Goal: Information Seeking & Learning: Understand process/instructions

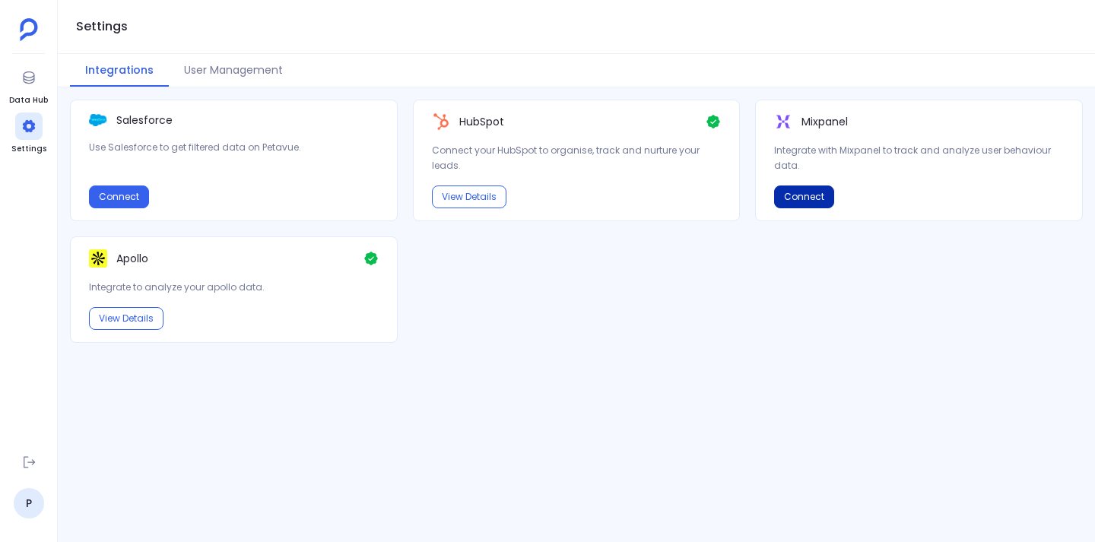
click at [812, 196] on button "Connect" at bounding box center [804, 197] width 60 height 23
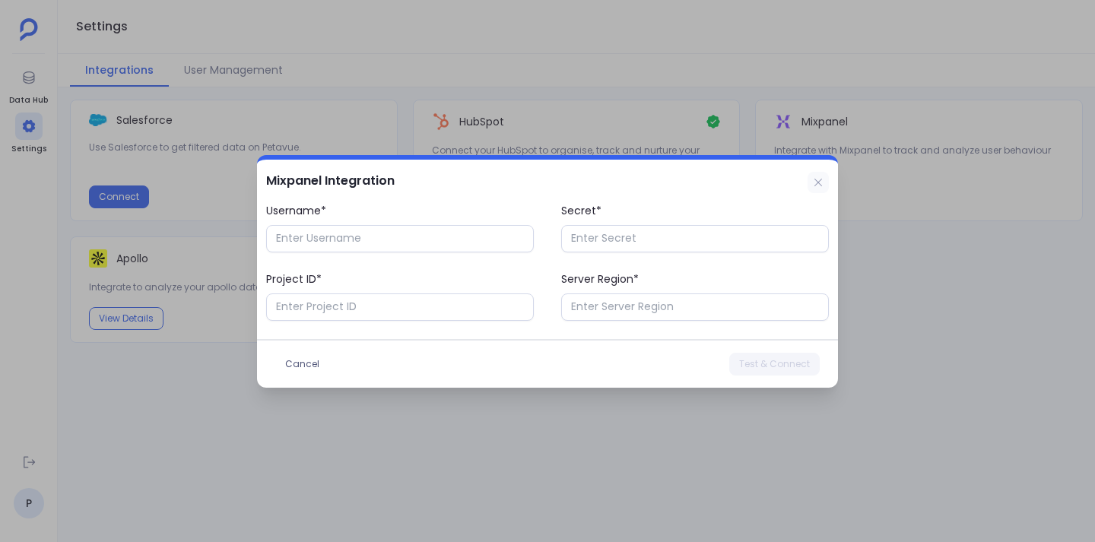
click at [820, 179] on icon at bounding box center [818, 182] width 12 height 12
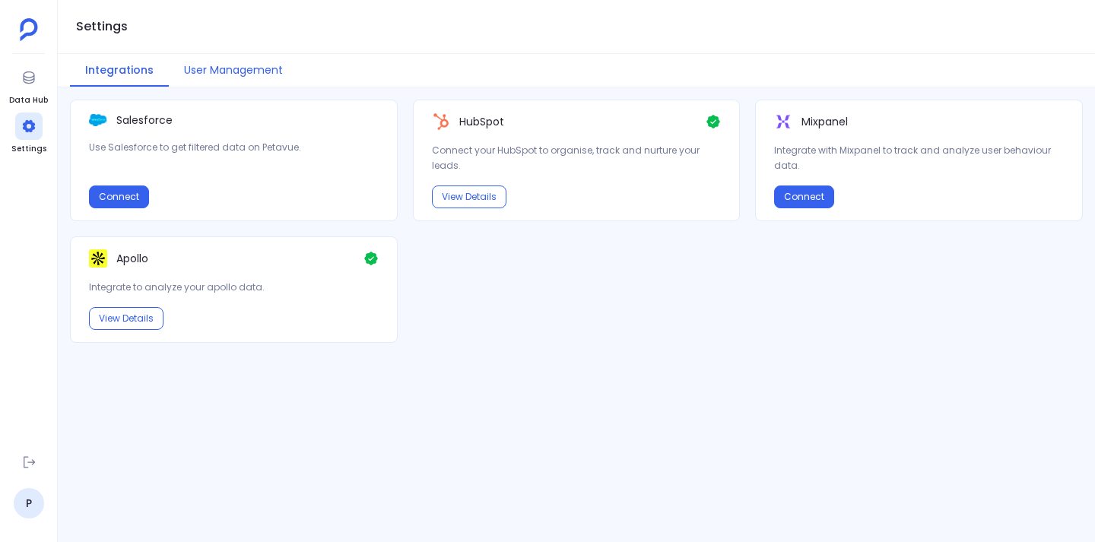
click at [201, 71] on button "User Management" at bounding box center [233, 70] width 129 height 33
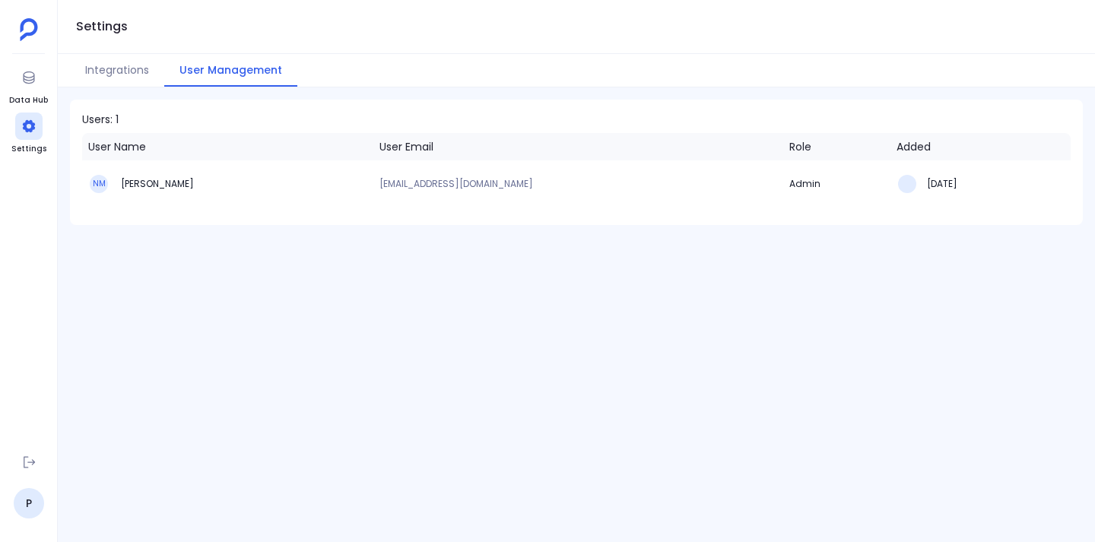
drag, startPoint x: 132, startPoint y: 180, endPoint x: 197, endPoint y: 182, distance: 65.4
click at [194, 182] on h3 "[PERSON_NAME]" at bounding box center [156, 184] width 75 height 12
drag, startPoint x: 135, startPoint y: 184, endPoint x: 193, endPoint y: 184, distance: 58.5
click at [193, 183] on h3 "[PERSON_NAME]" at bounding box center [156, 184] width 75 height 12
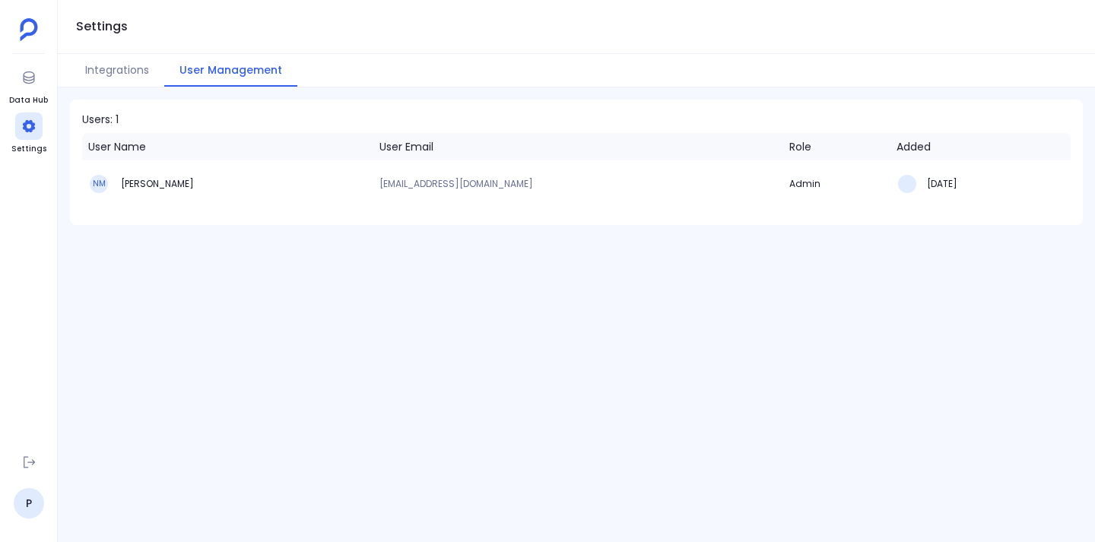
click at [193, 184] on h3 "[PERSON_NAME]" at bounding box center [156, 184] width 75 height 12
click at [115, 71] on button "Integrations" at bounding box center [117, 70] width 94 height 33
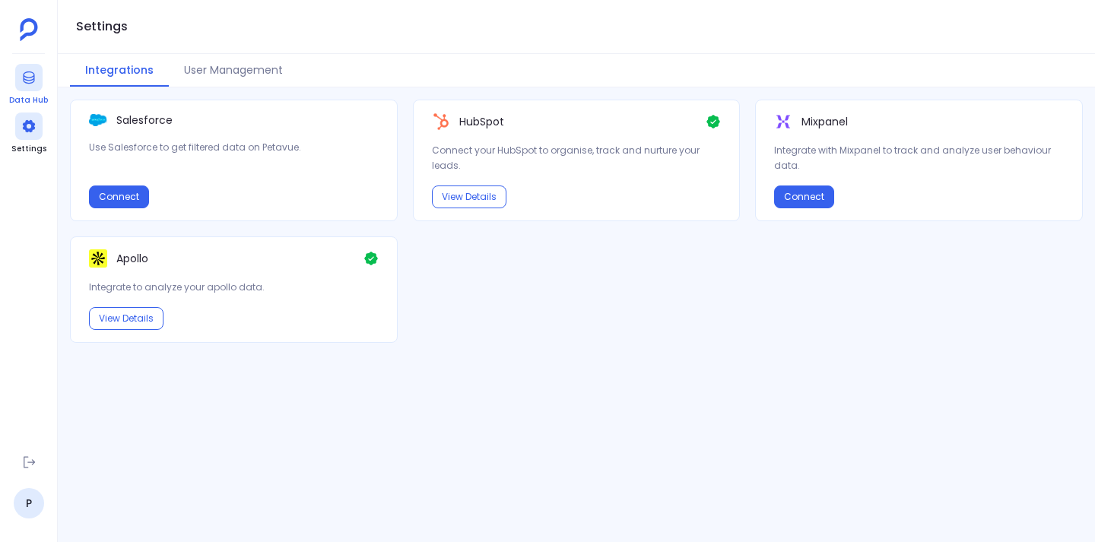
click at [24, 74] on icon at bounding box center [28, 77] width 15 height 15
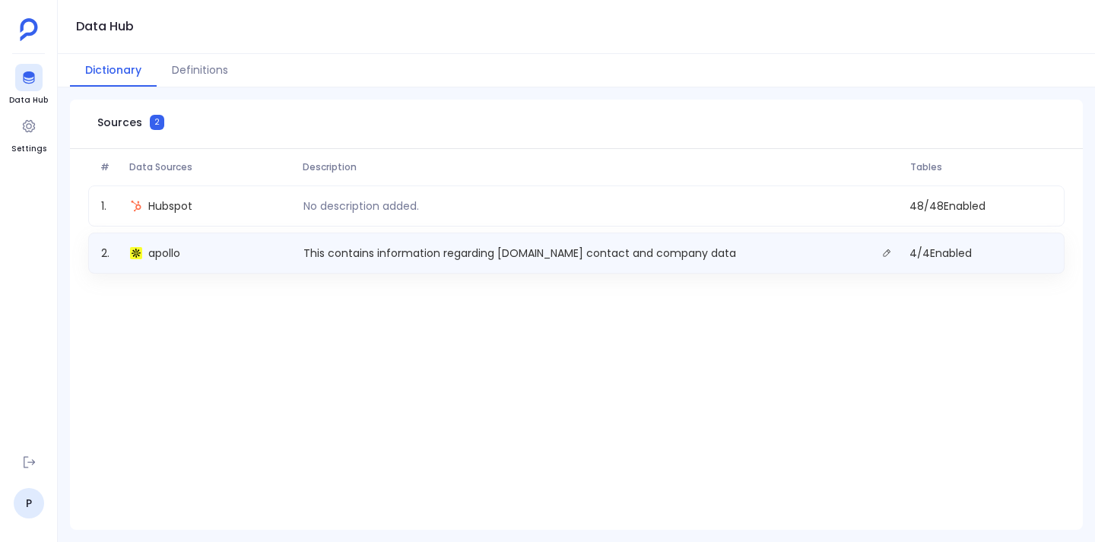
click at [447, 261] on div "This contains information regarding [DOMAIN_NAME] contact and company data" at bounding box center [600, 253] width 607 height 21
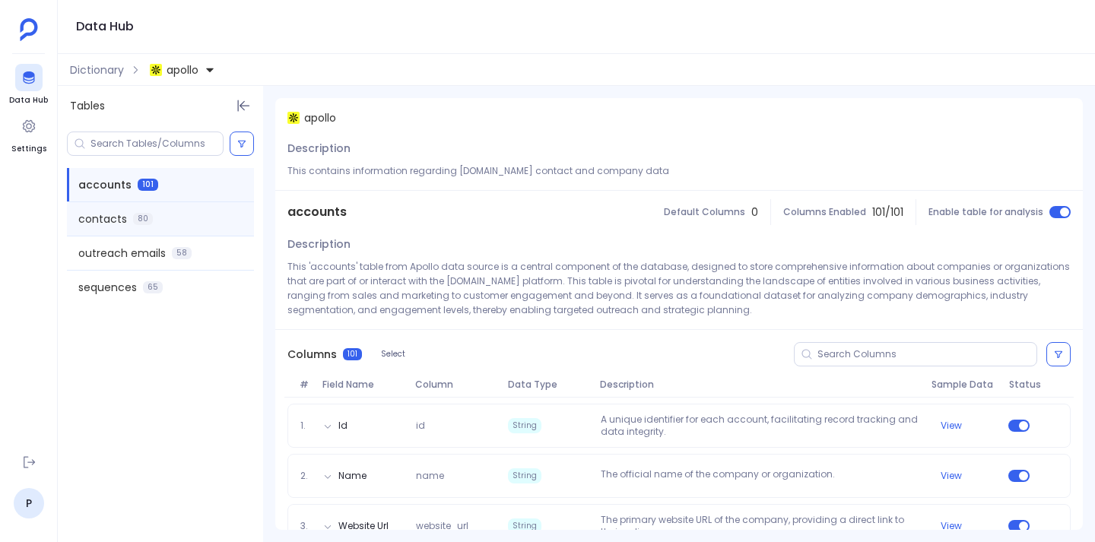
click at [103, 216] on span "contacts" at bounding box center [102, 218] width 49 height 15
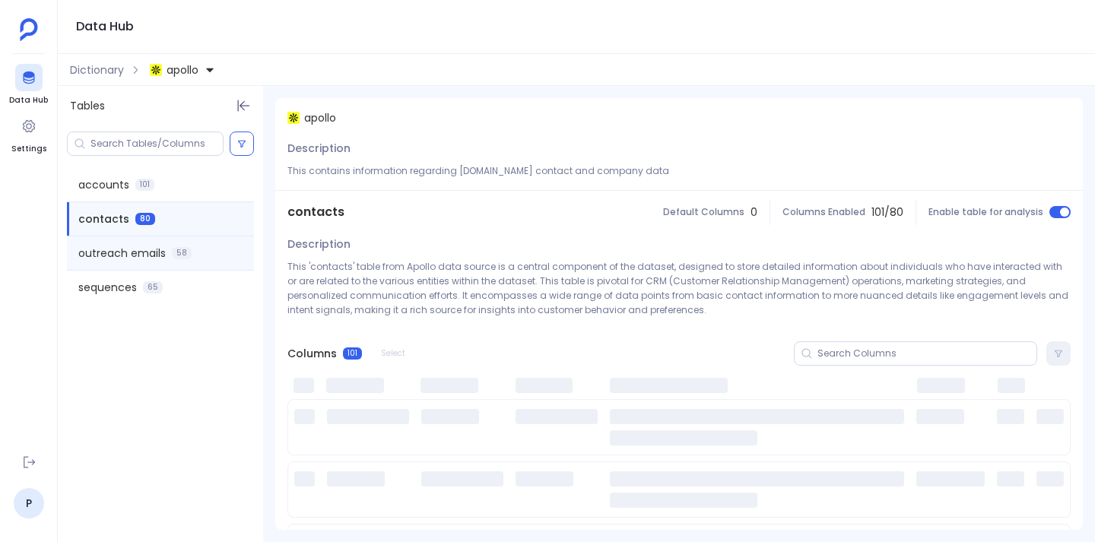
click at [116, 251] on span "outreach emails" at bounding box center [121, 253] width 87 height 15
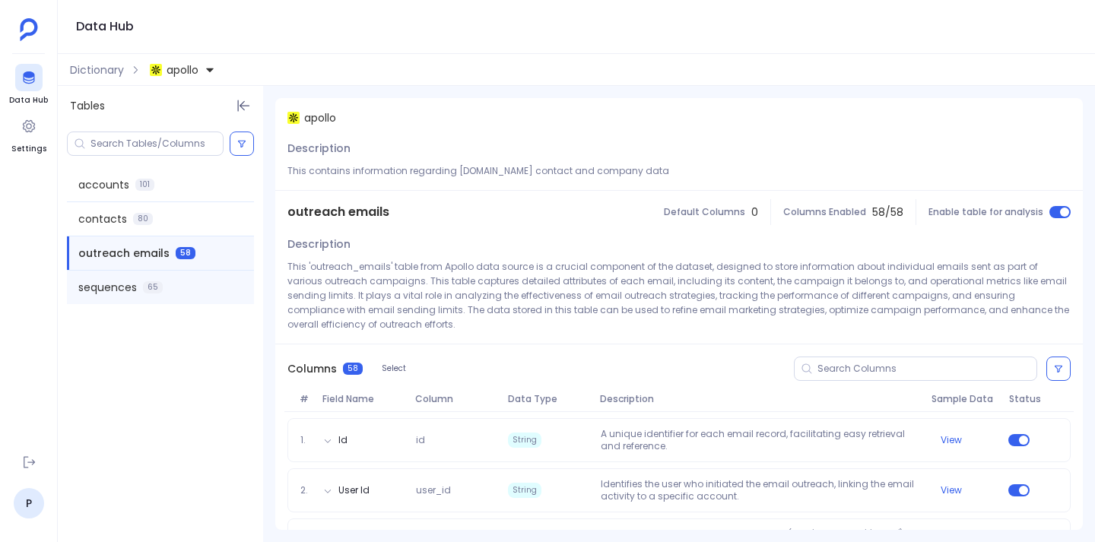
click at [116, 294] on span "sequences" at bounding box center [107, 287] width 59 height 15
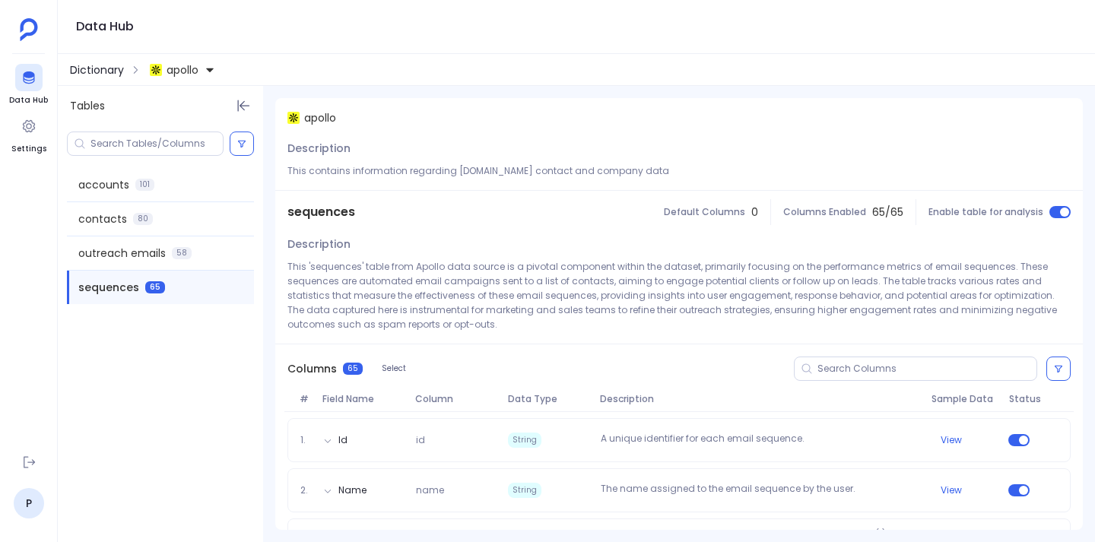
click at [100, 64] on span "Dictionary" at bounding box center [97, 69] width 54 height 15
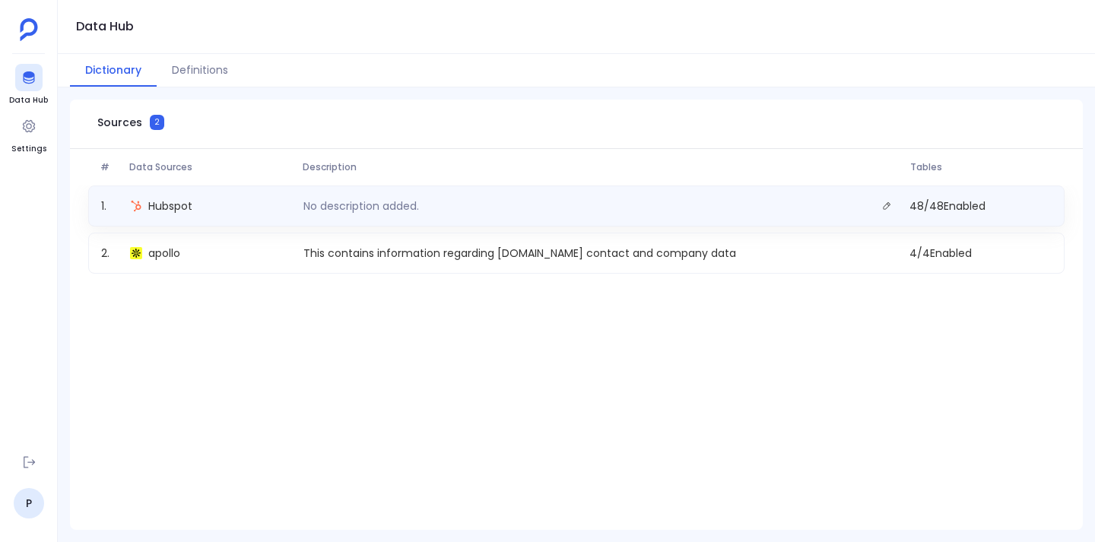
click at [545, 218] on div "1 . Hubspot No description added. 48 / 48 Enabled" at bounding box center [576, 206] width 976 height 41
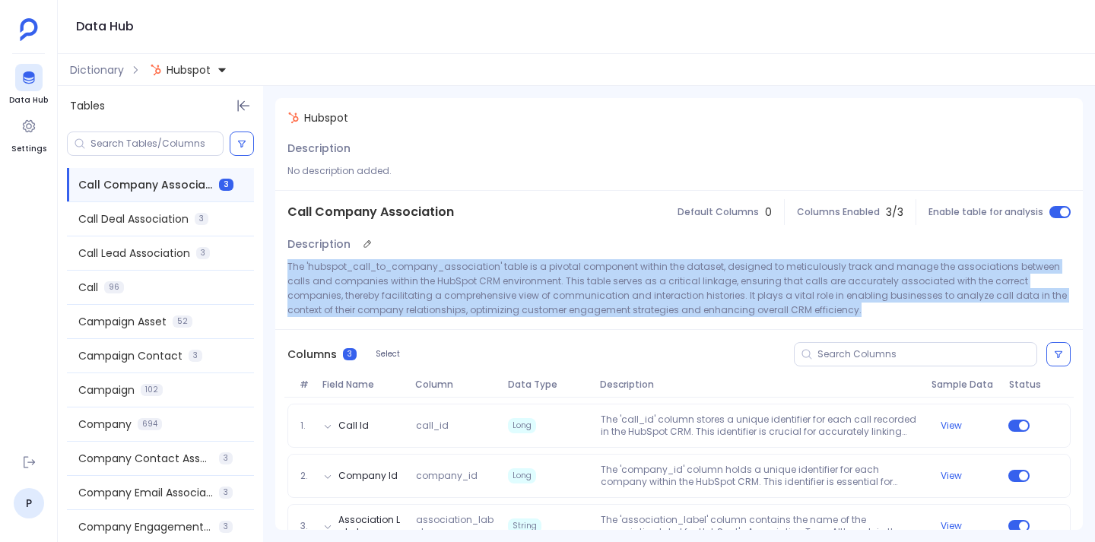
drag, startPoint x: 287, startPoint y: 265, endPoint x: 800, endPoint y: 305, distance: 514.0
click at [800, 305] on p "The 'hubspot_call_to_company_association' table is a pivotal component within t…" at bounding box center [678, 288] width 783 height 58
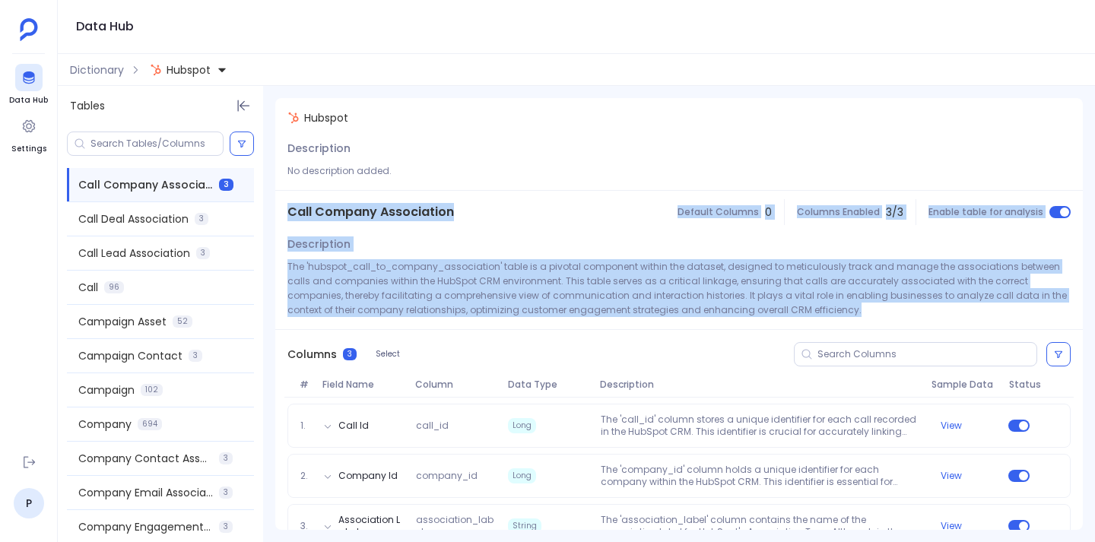
drag, startPoint x: 781, startPoint y: 310, endPoint x: 285, endPoint y: 208, distance: 506.1
click at [285, 208] on div "Hubspot Description No description added. Call Company Association Default Colu…" at bounding box center [679, 329] width 808 height 462
click at [285, 208] on div "Call Company Association" at bounding box center [370, 212] width 191 height 43
drag, startPoint x: 288, startPoint y: 209, endPoint x: 841, endPoint y: 319, distance: 563.7
click at [841, 319] on div "Hubspot Description No description added. Call Company Association Default Colu…" at bounding box center [679, 329] width 808 height 462
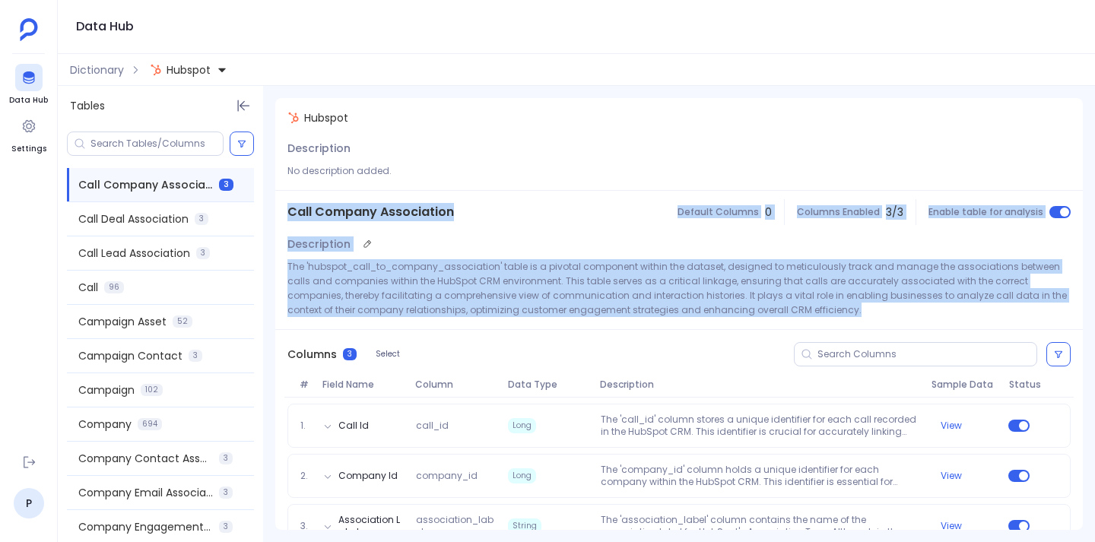
click at [841, 319] on div "Description The 'hubspot_call_to_company_association' table is a pivotal compon…" at bounding box center [679, 281] width 808 height 96
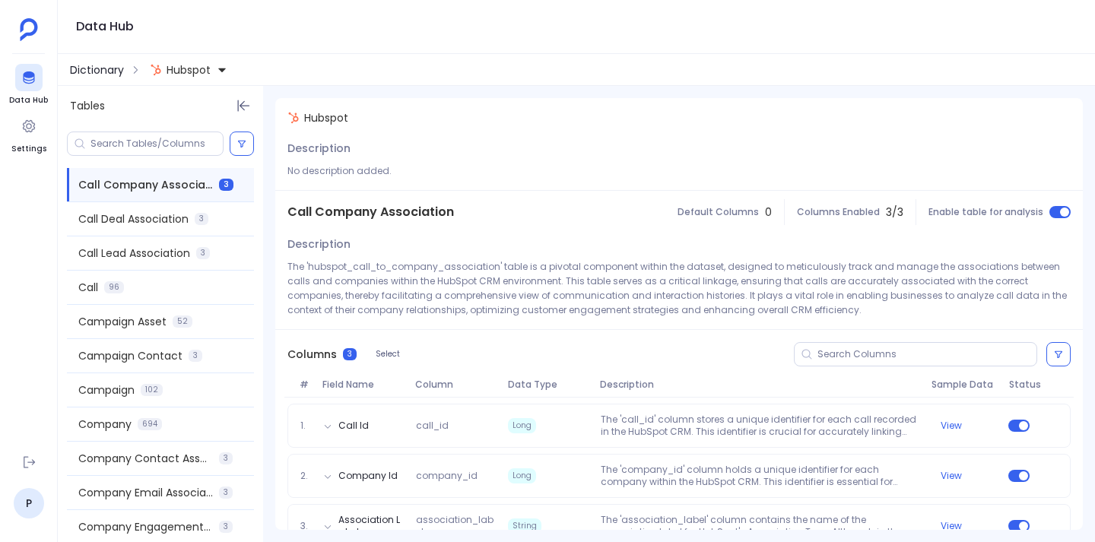
click at [94, 74] on span "Dictionary" at bounding box center [97, 69] width 54 height 15
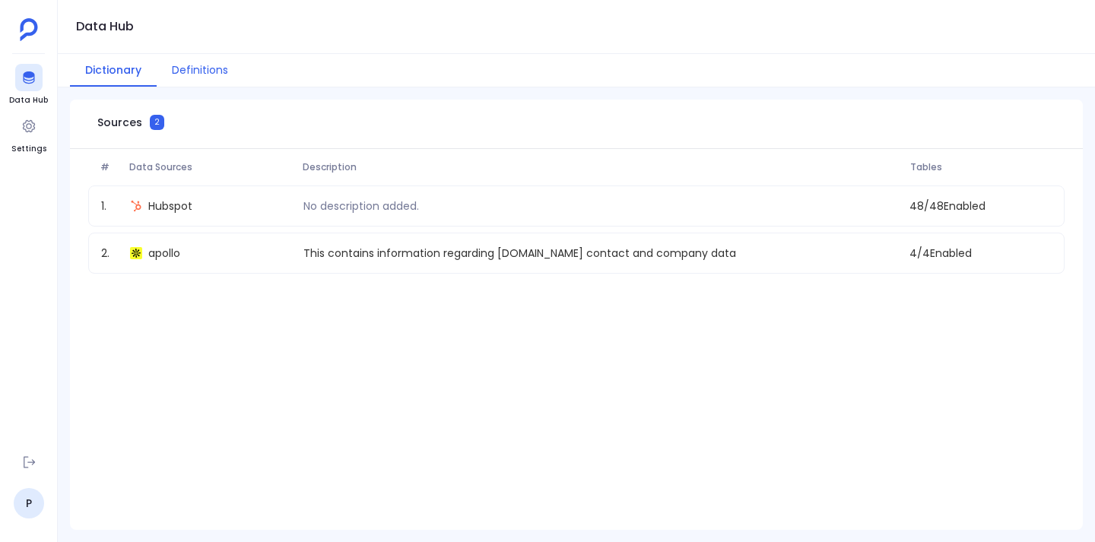
click at [198, 71] on button "Definitions" at bounding box center [200, 70] width 87 height 33
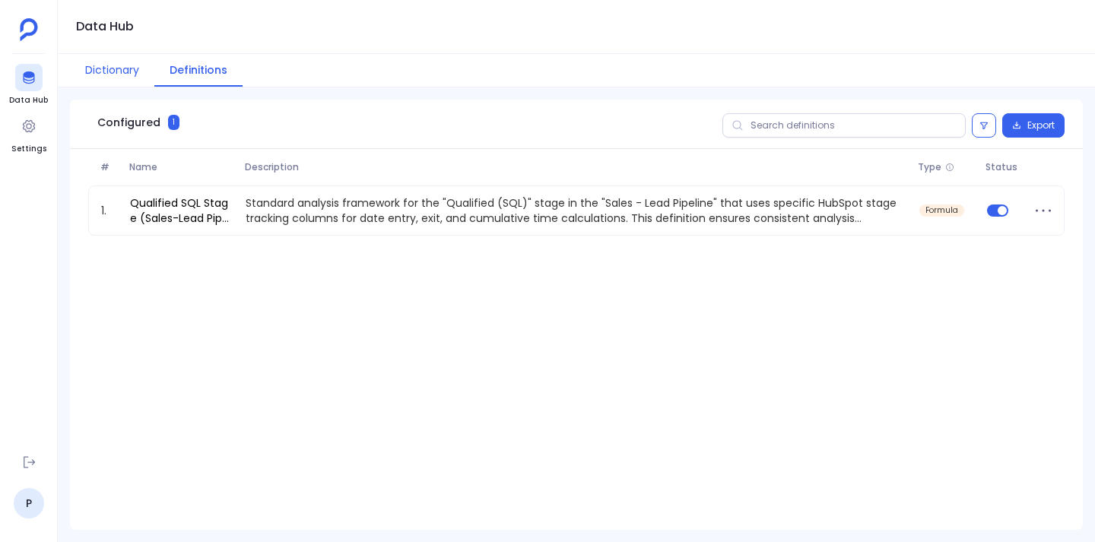
click at [103, 68] on button "Dictionary" at bounding box center [112, 70] width 84 height 33
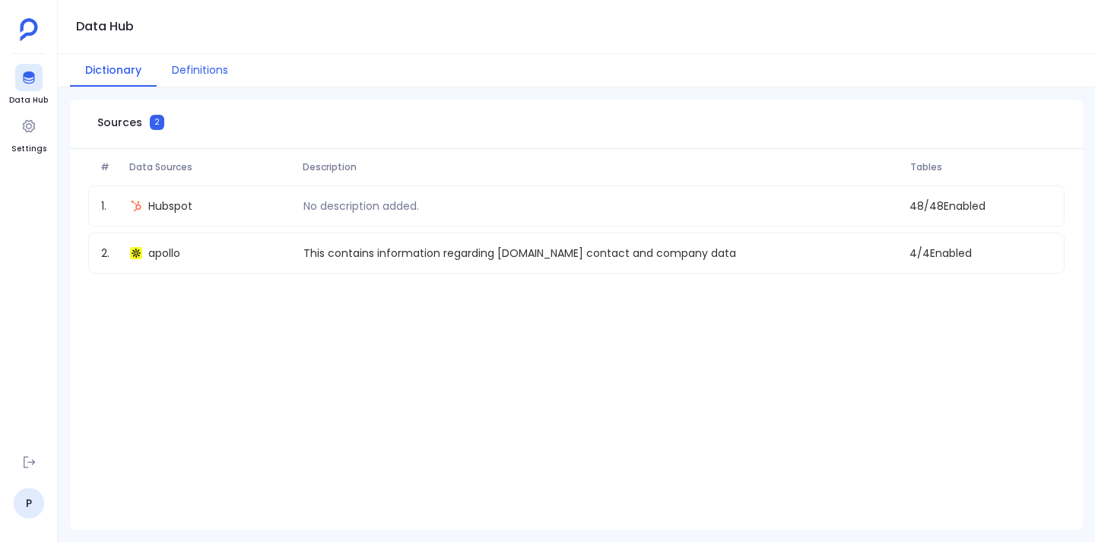
click at [208, 66] on button "Definitions" at bounding box center [200, 70] width 87 height 33
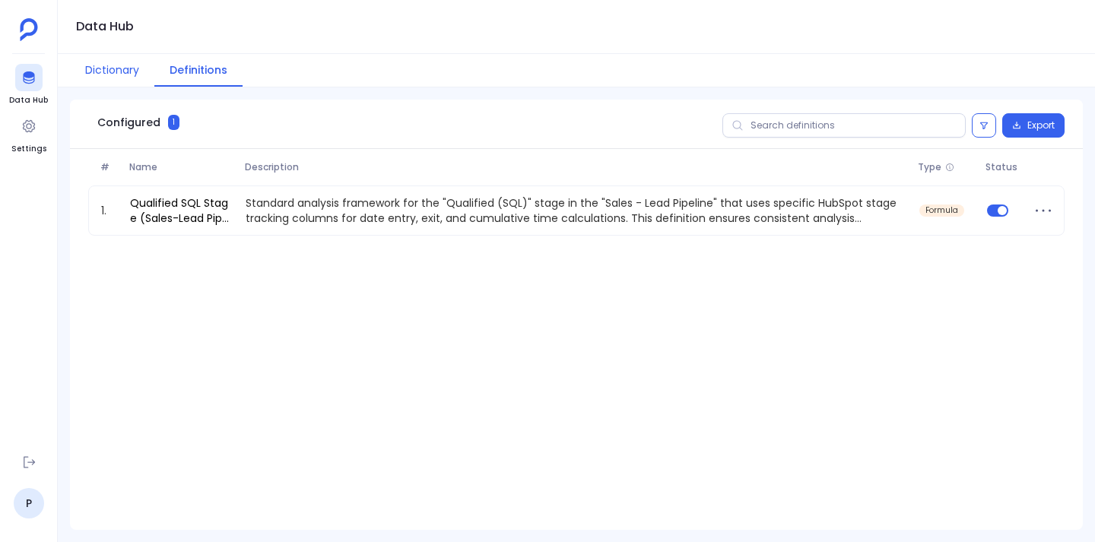
click at [101, 68] on button "Dictionary" at bounding box center [112, 70] width 84 height 33
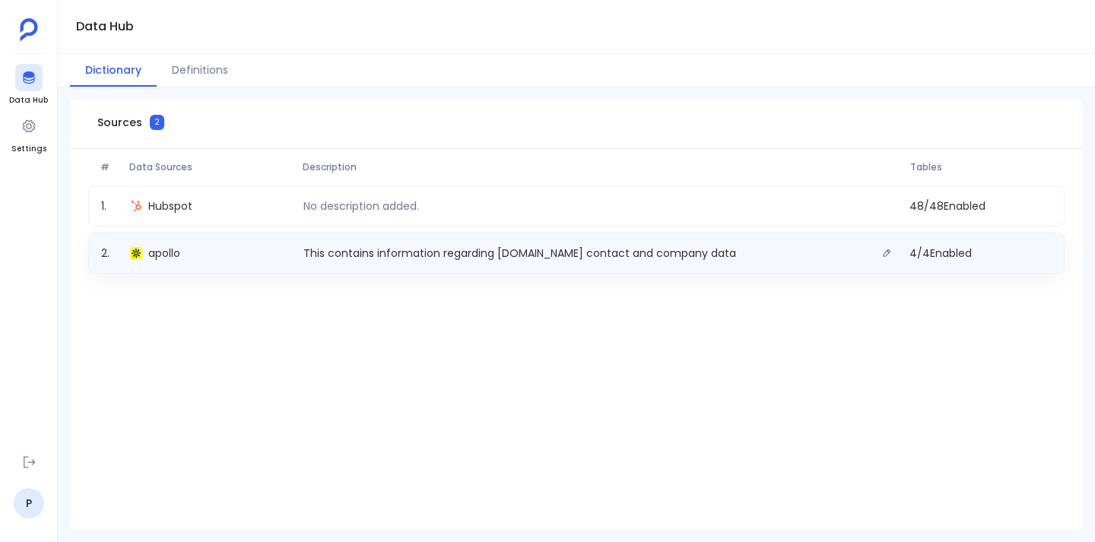
click at [551, 246] on p "This contains information regarding [DOMAIN_NAME] contact and company data" at bounding box center [519, 253] width 445 height 15
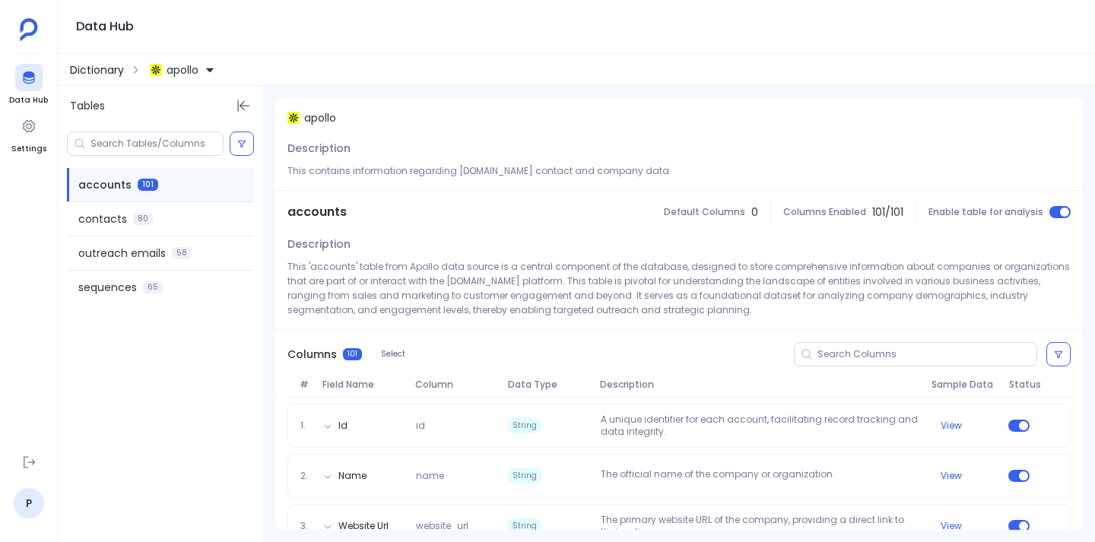
click at [90, 71] on span "Dictionary" at bounding box center [97, 69] width 54 height 15
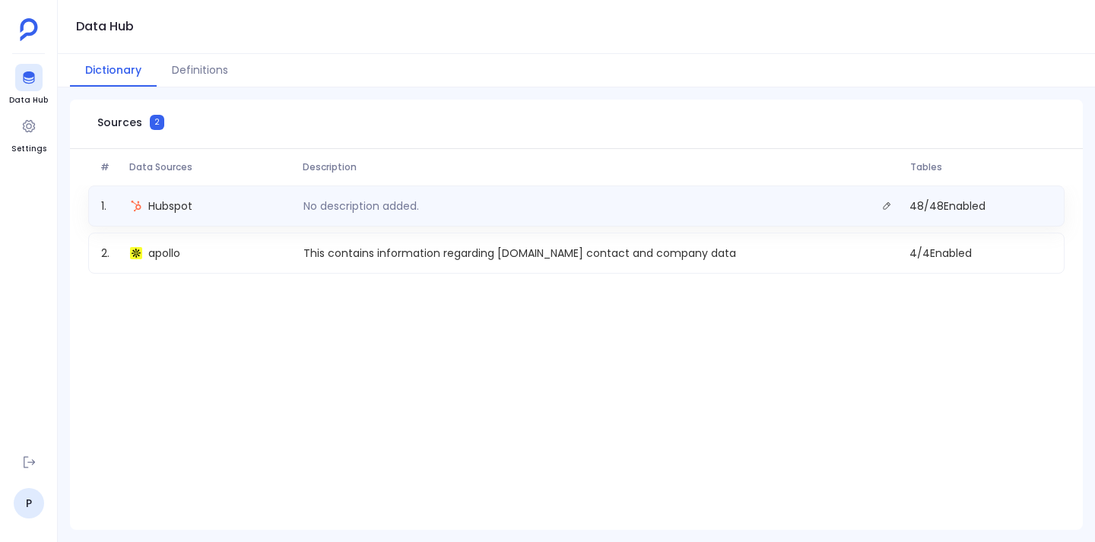
click at [557, 216] on div "No description added." at bounding box center [600, 205] width 607 height 21
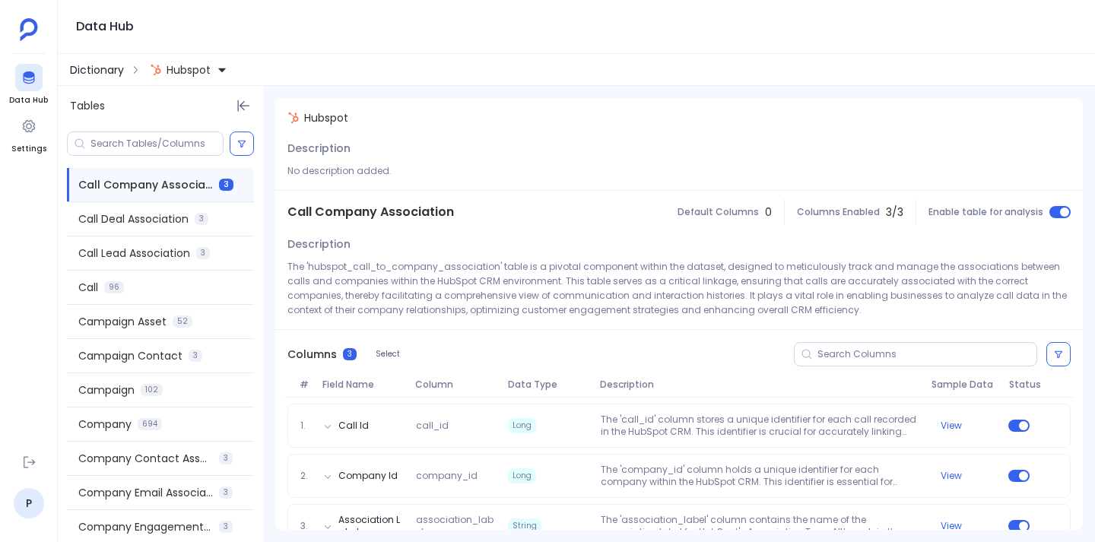
click at [94, 70] on span "Dictionary" at bounding box center [97, 69] width 54 height 15
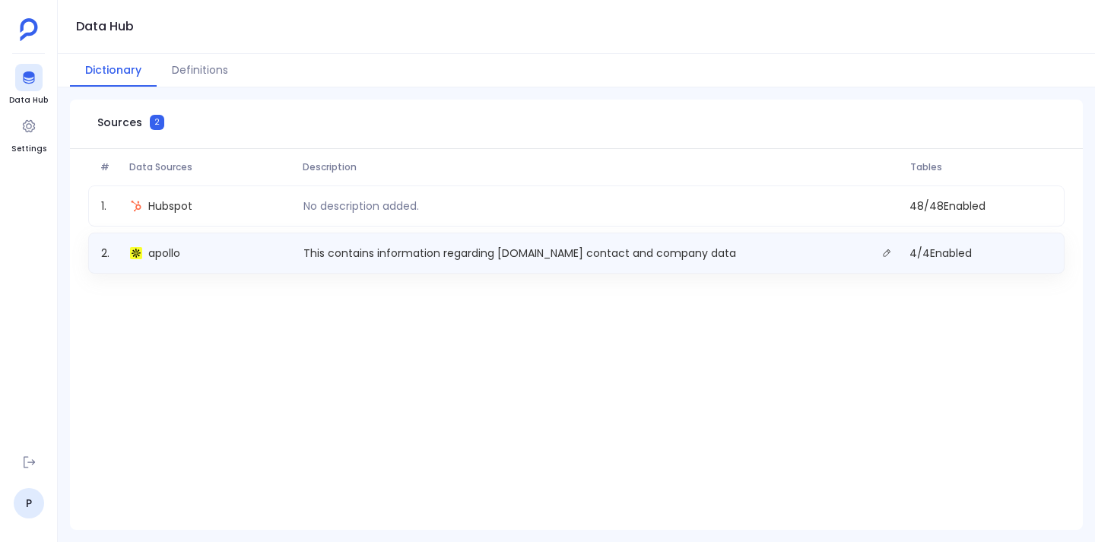
click at [650, 248] on p "This contains information regarding [DOMAIN_NAME] contact and company data" at bounding box center [519, 253] width 445 height 15
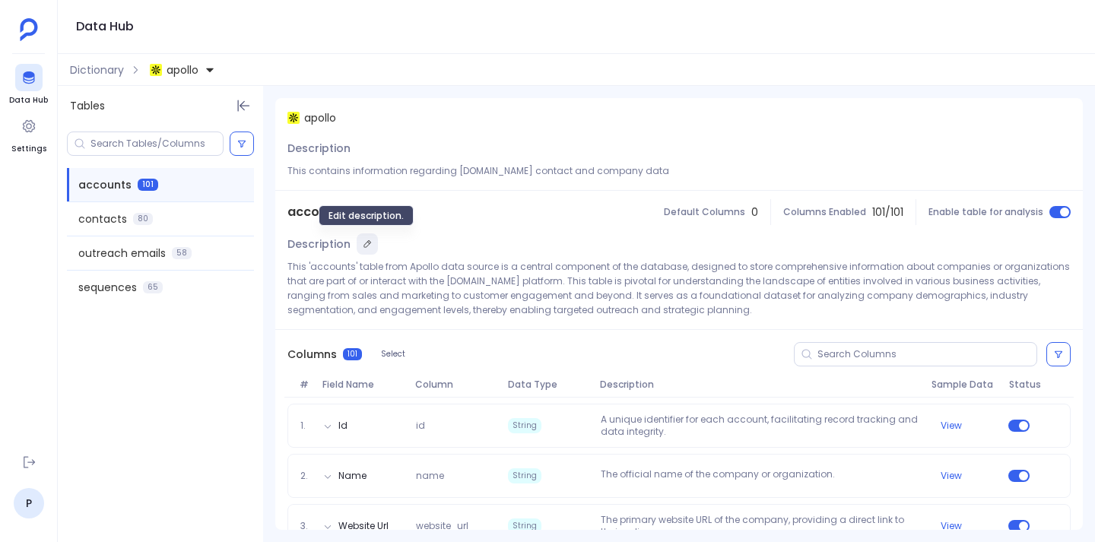
click at [363, 241] on icon "Edit description." at bounding box center [367, 244] width 9 height 9
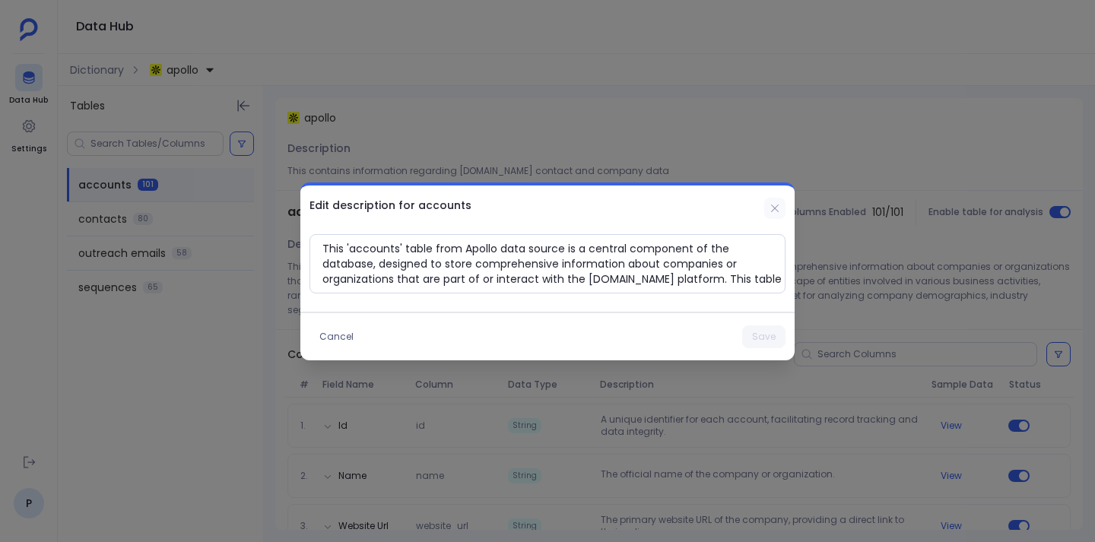
click at [772, 210] on icon at bounding box center [775, 208] width 12 height 12
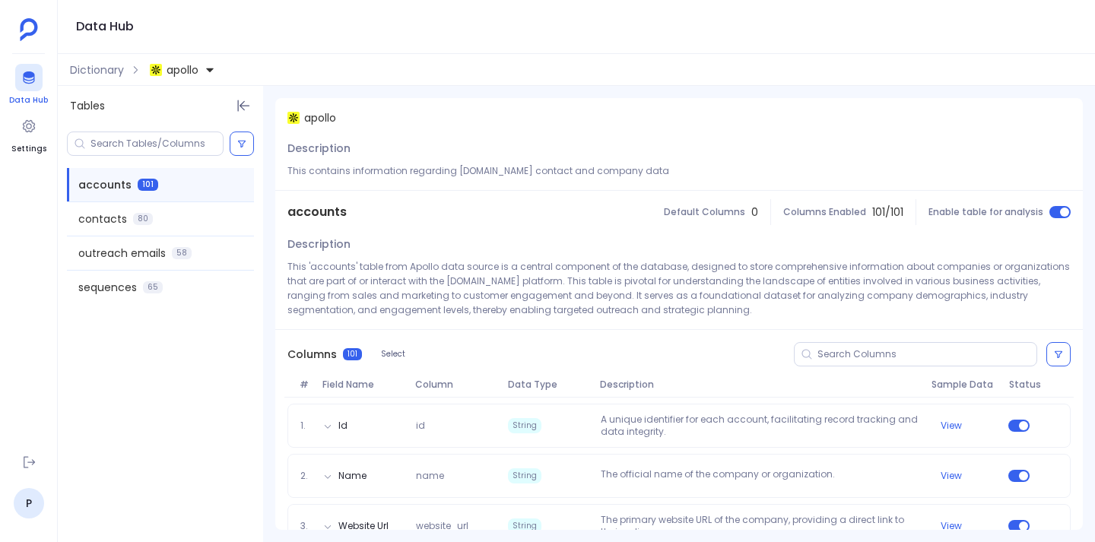
click at [29, 75] on icon at bounding box center [28, 77] width 11 height 12
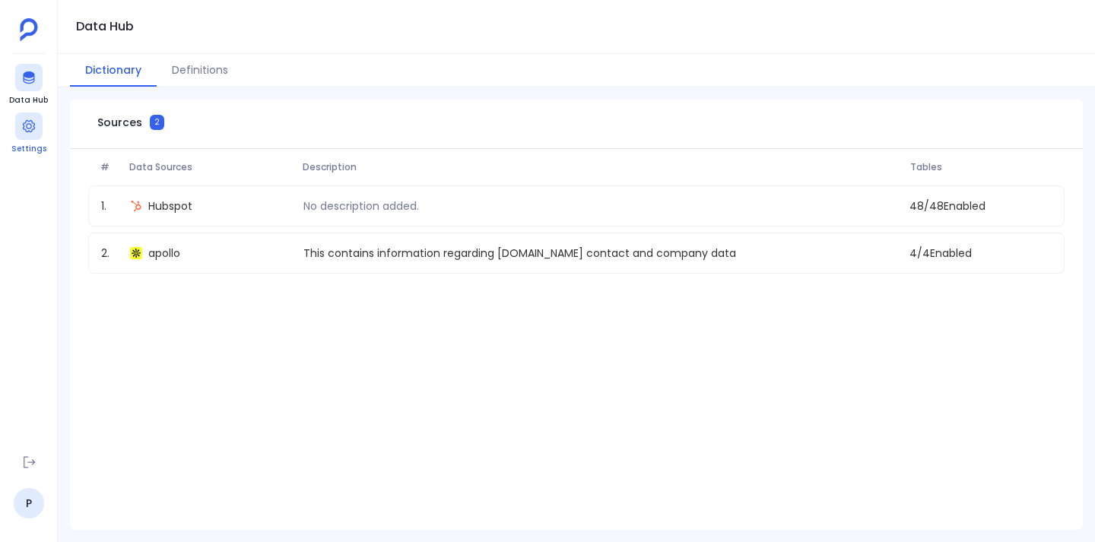
click at [27, 134] on div at bounding box center [28, 126] width 27 height 27
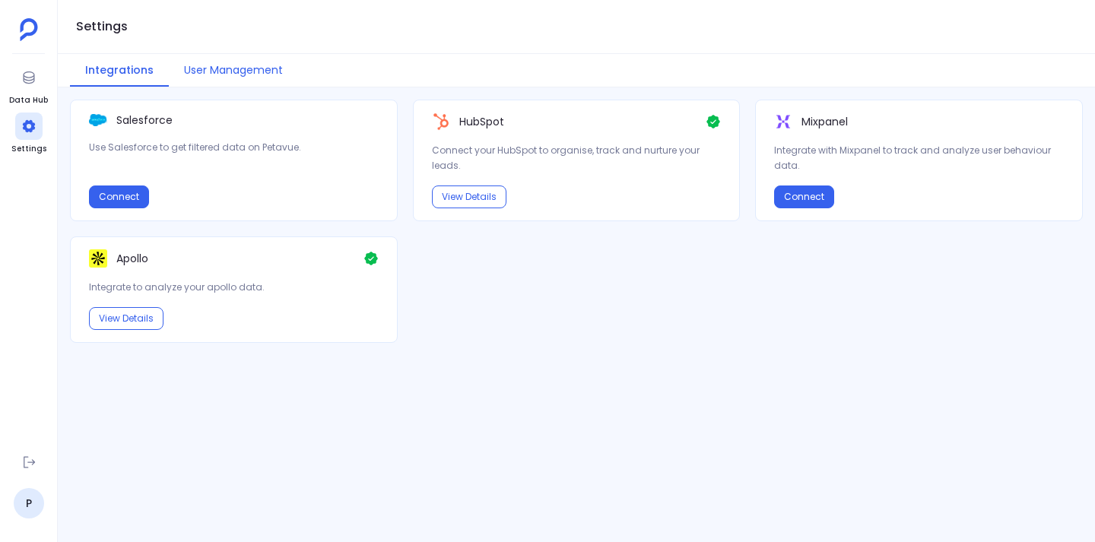
click at [227, 67] on button "User Management" at bounding box center [233, 70] width 129 height 33
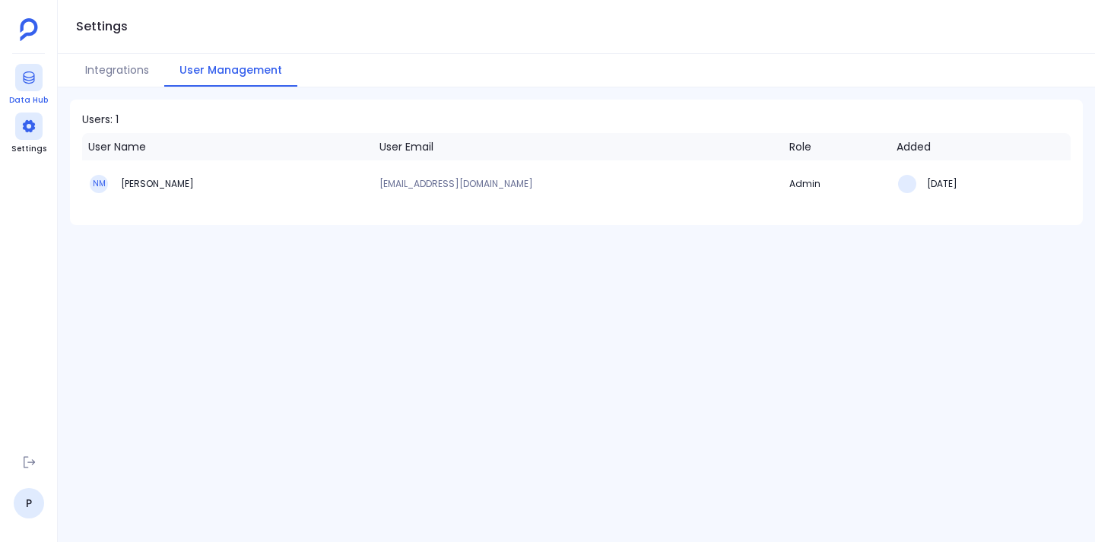
click at [30, 74] on icon at bounding box center [28, 77] width 15 height 15
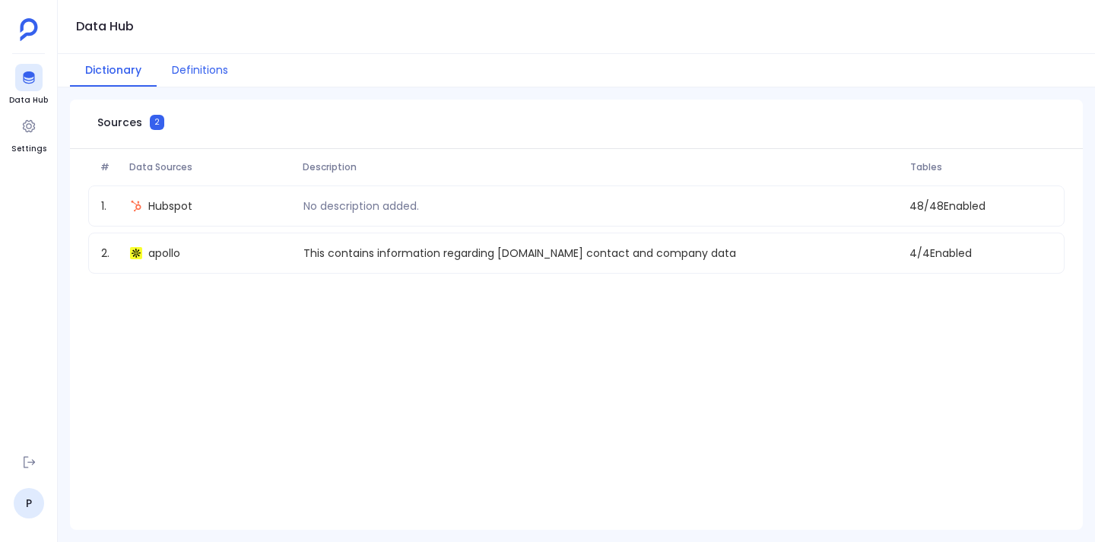
click at [197, 65] on button "Definitions" at bounding box center [200, 70] width 87 height 33
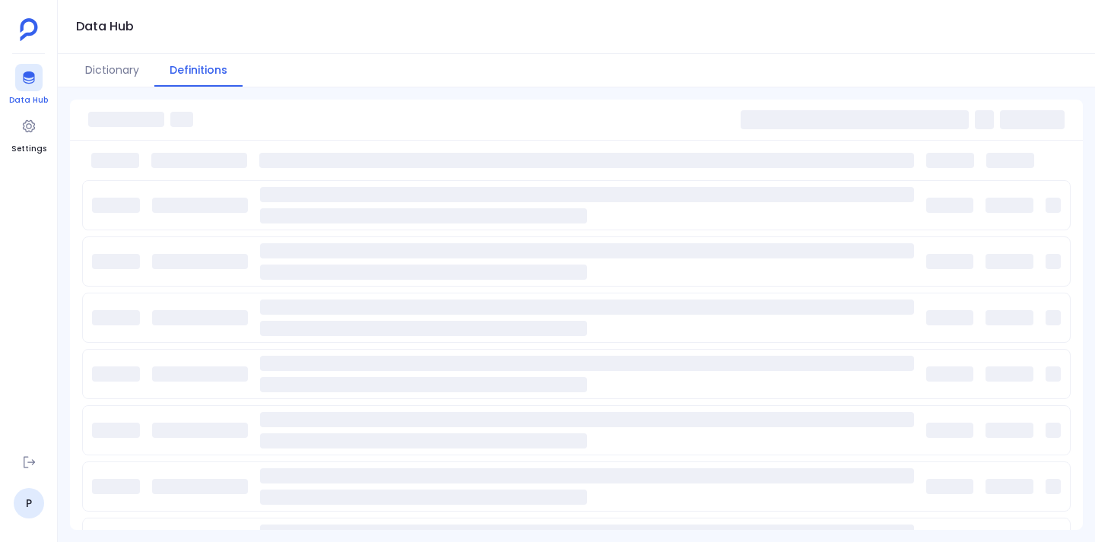
click at [18, 78] on div at bounding box center [28, 77] width 27 height 27
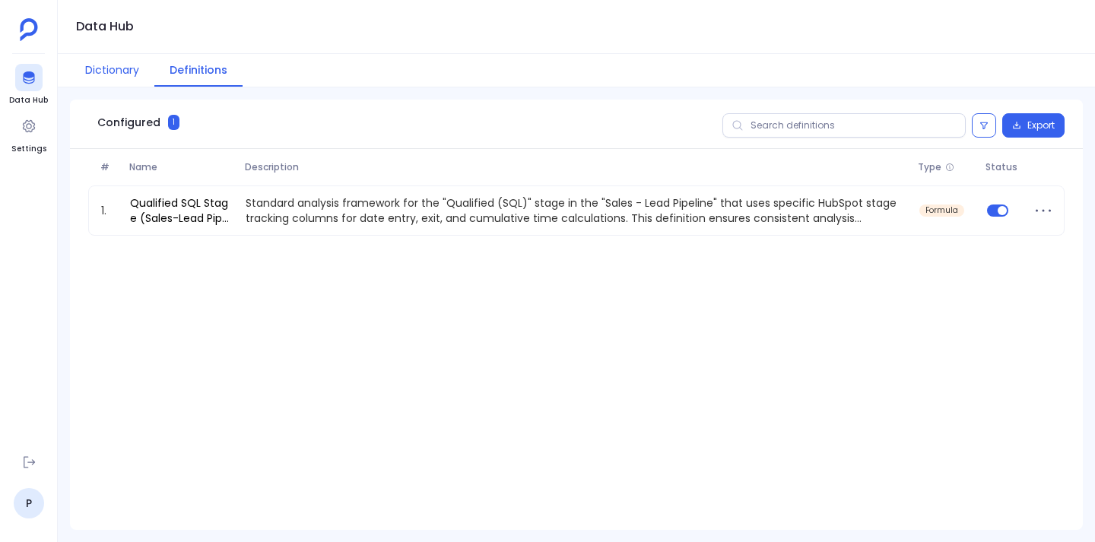
click at [114, 69] on button "Dictionary" at bounding box center [112, 70] width 84 height 33
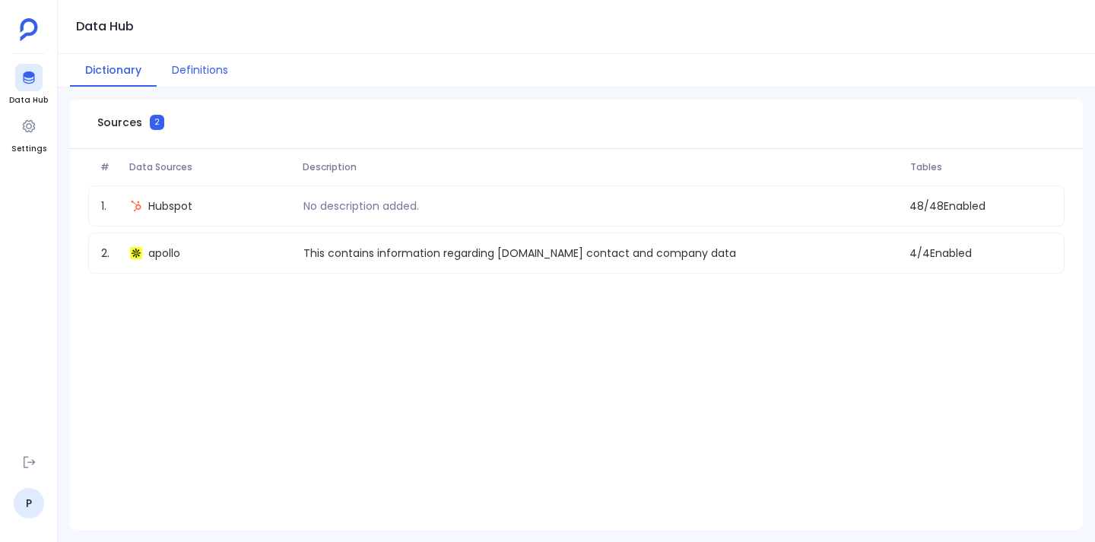
click at [186, 67] on button "Definitions" at bounding box center [200, 70] width 87 height 33
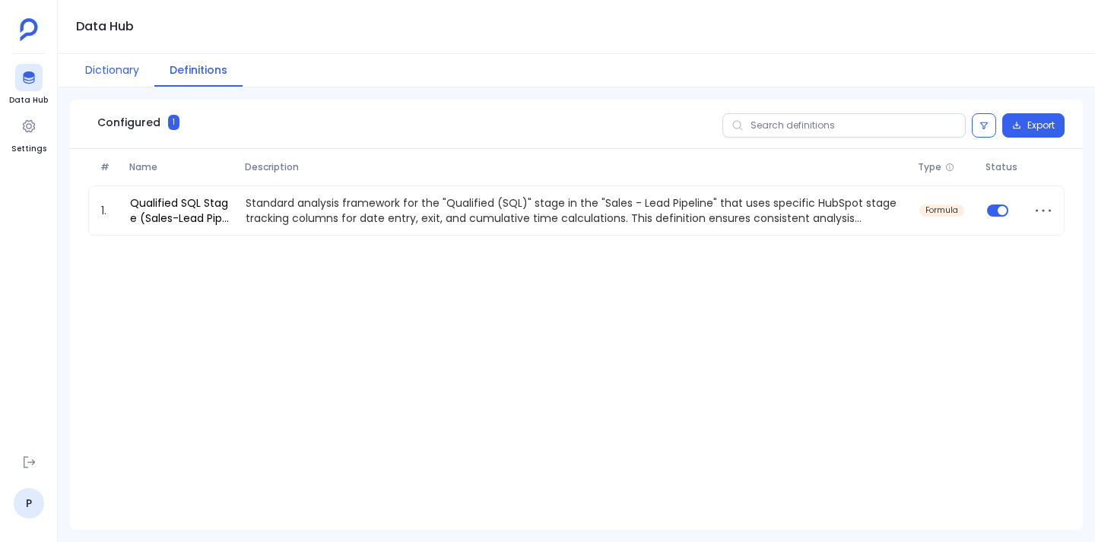
click at [114, 67] on button "Dictionary" at bounding box center [112, 70] width 84 height 33
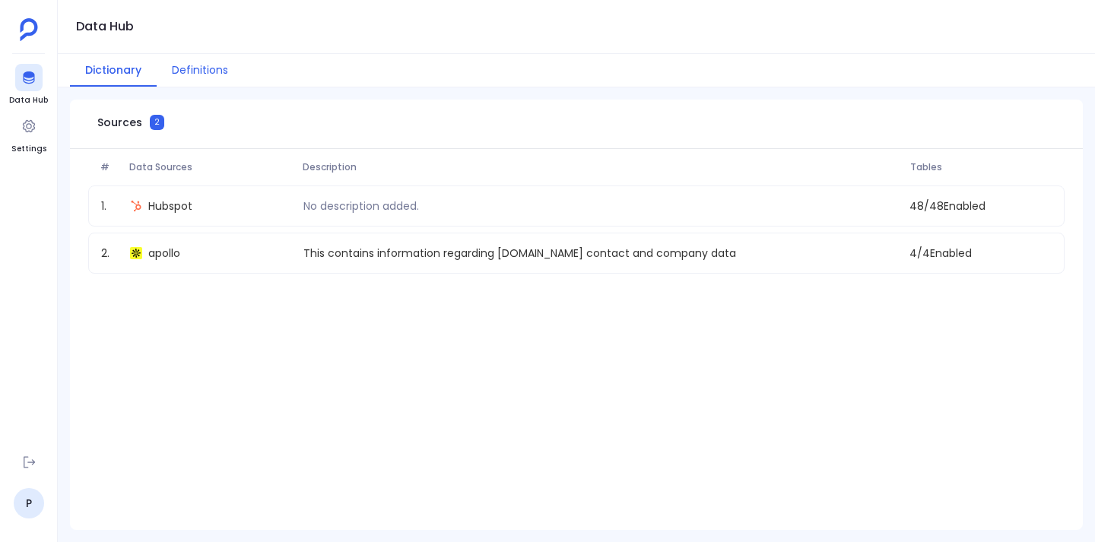
click at [204, 58] on button "Definitions" at bounding box center [200, 70] width 87 height 33
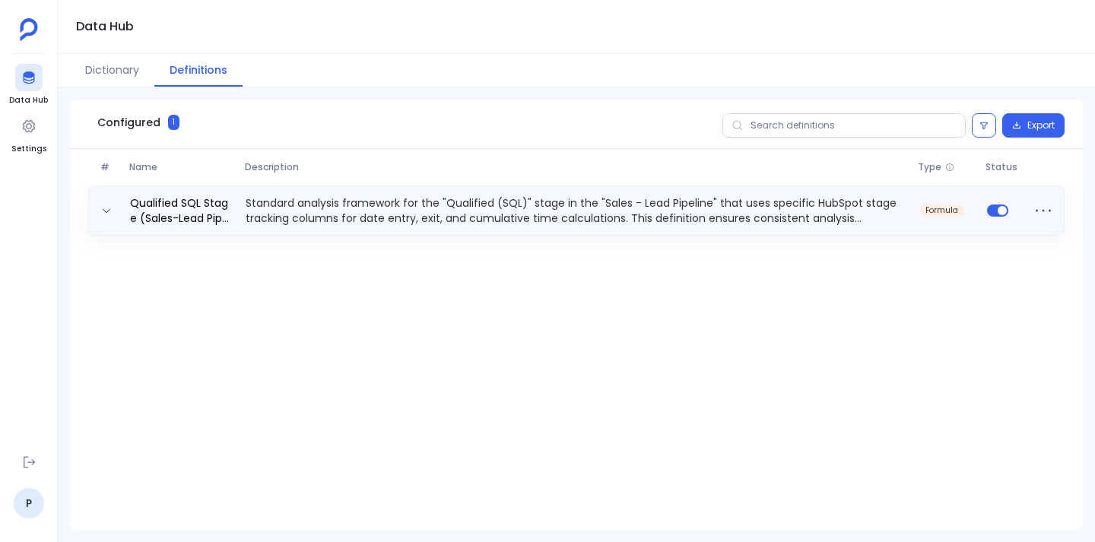
click at [473, 195] on p "Standard analysis framework for the "Qualified (SQL)" stage in the "Sales - Lea…" at bounding box center [577, 210] width 674 height 30
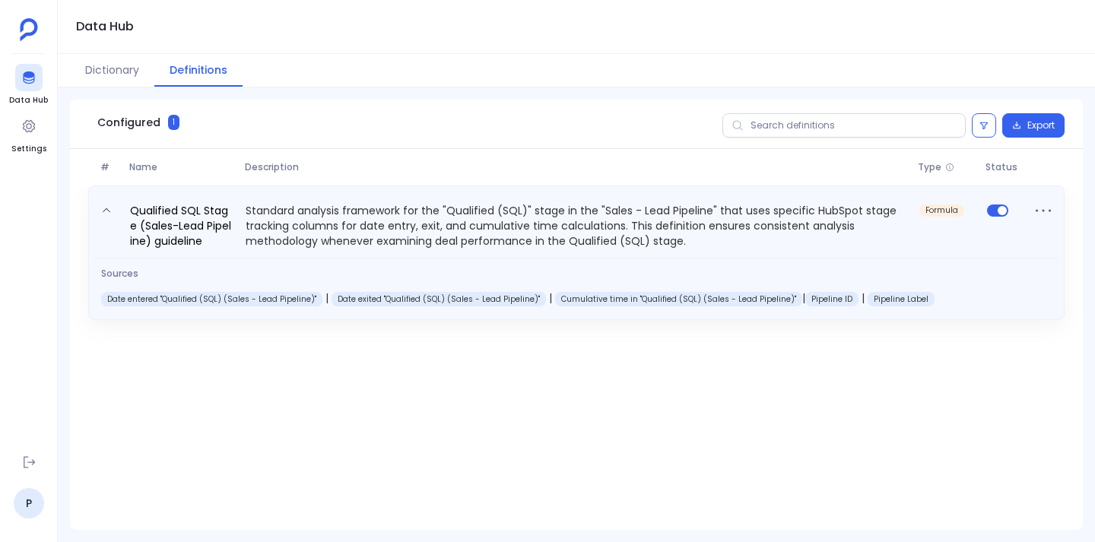
click at [107, 208] on icon at bounding box center [106, 210] width 11 height 11
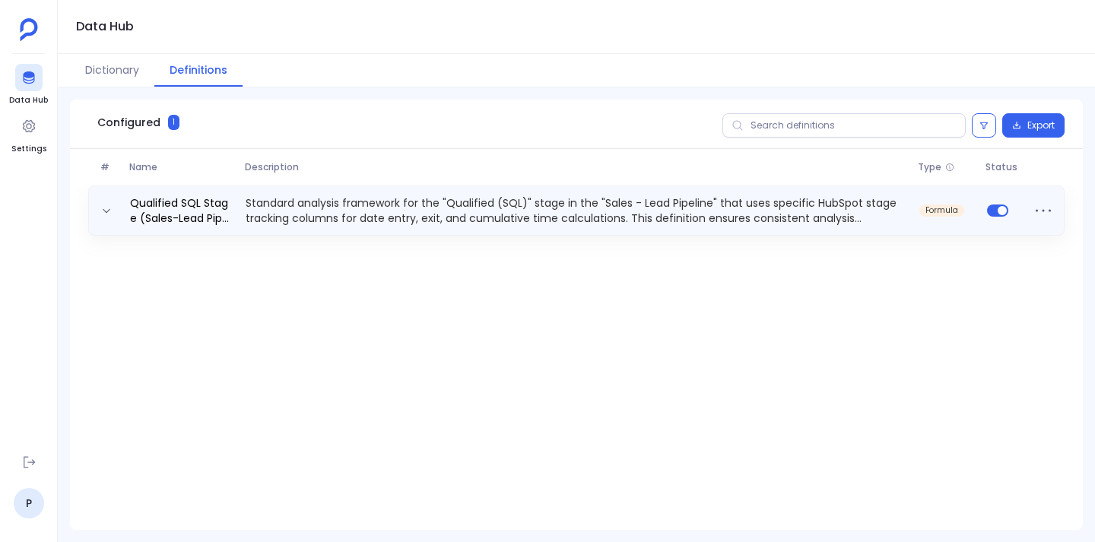
click at [433, 212] on p "Standard analysis framework for the "Qualified (SQL)" stage in the "Sales - Lea…" at bounding box center [577, 210] width 674 height 30
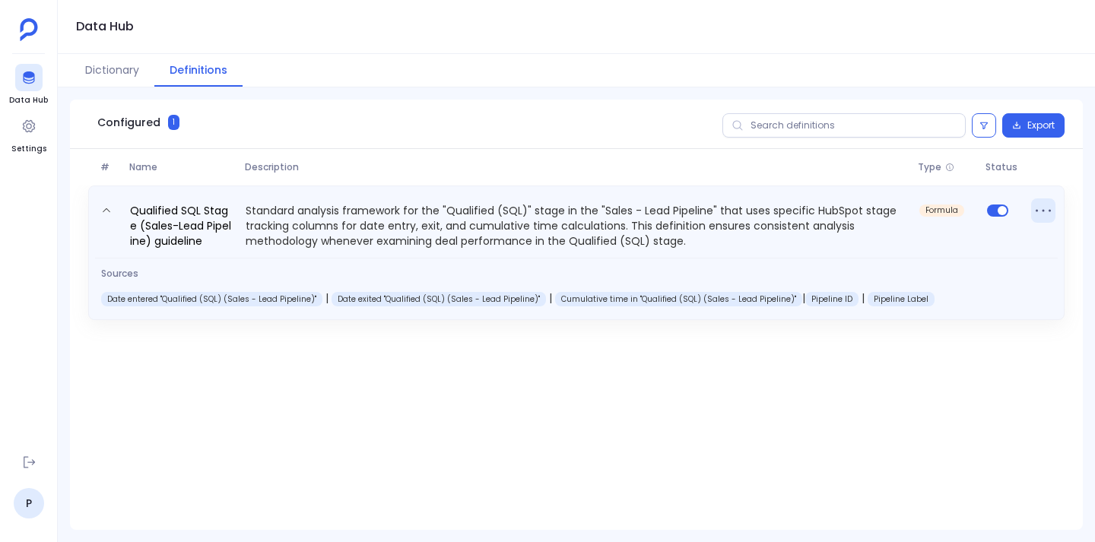
click at [1044, 209] on icon at bounding box center [1043, 210] width 24 height 24
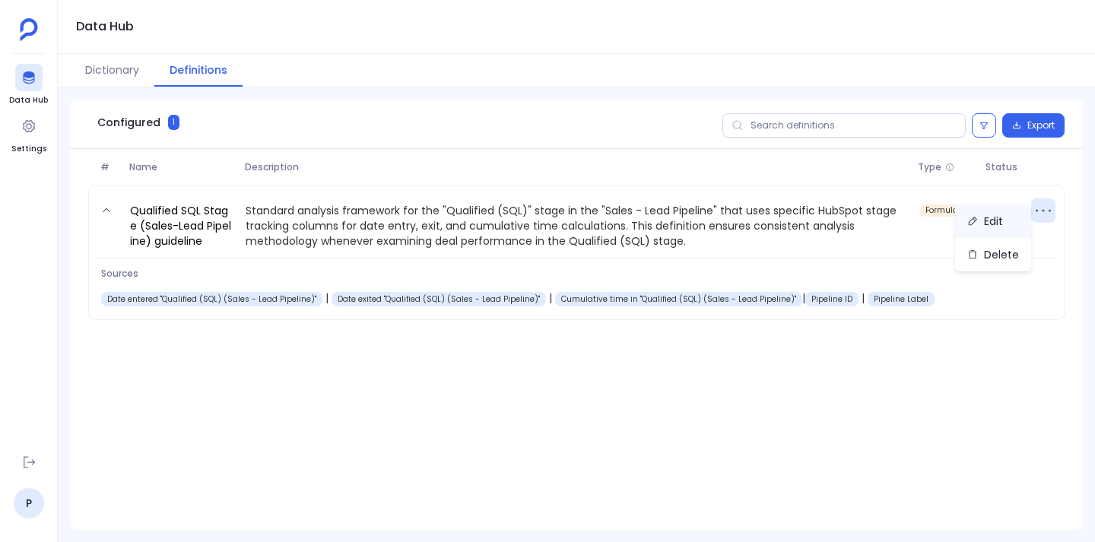
click at [992, 221] on button "Edit" at bounding box center [993, 221] width 76 height 33
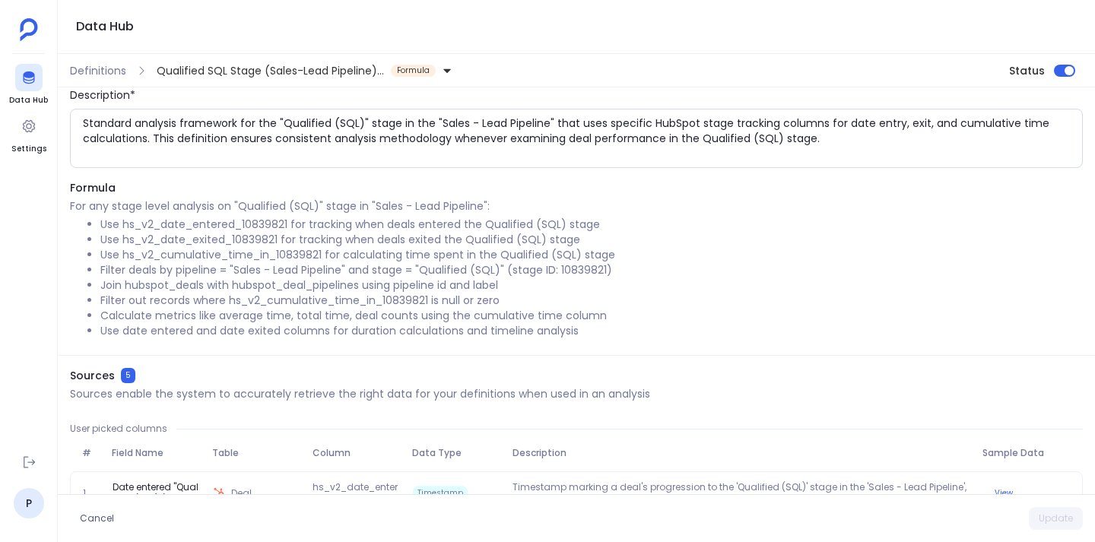
scroll to position [104, 0]
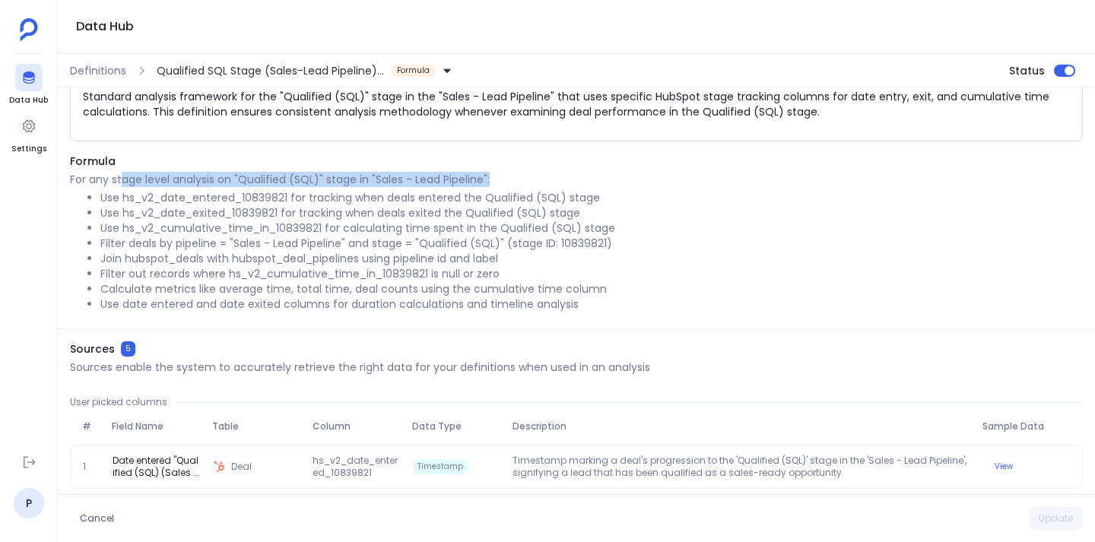
drag, startPoint x: 125, startPoint y: 181, endPoint x: 511, endPoint y: 178, distance: 386.3
click at [511, 178] on p "For any stage level analysis on "Qualified (SQL)" stage in "Sales - Lead Pipeli…" at bounding box center [576, 179] width 1013 height 15
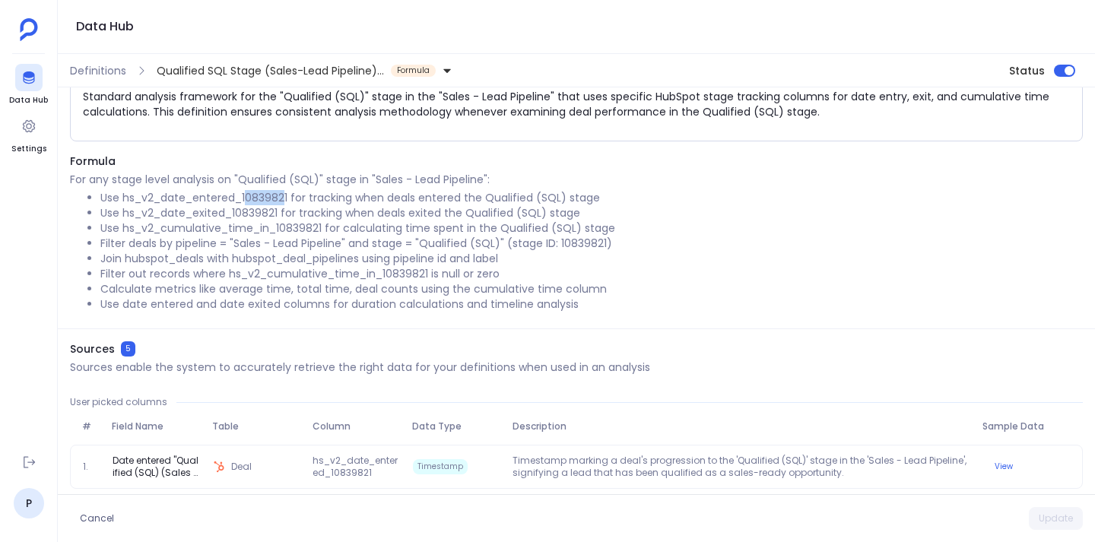
drag, startPoint x: 248, startPoint y: 201, endPoint x: 285, endPoint y: 201, distance: 37.3
click at [285, 201] on li "Use hs_v2_date_entered_10839821 for tracking when deals entered the Qualified (…" at bounding box center [591, 197] width 982 height 15
click at [264, 203] on li "Use hs_v2_date_entered_10839821 for tracking when deals entered the Qualified (…" at bounding box center [591, 197] width 982 height 15
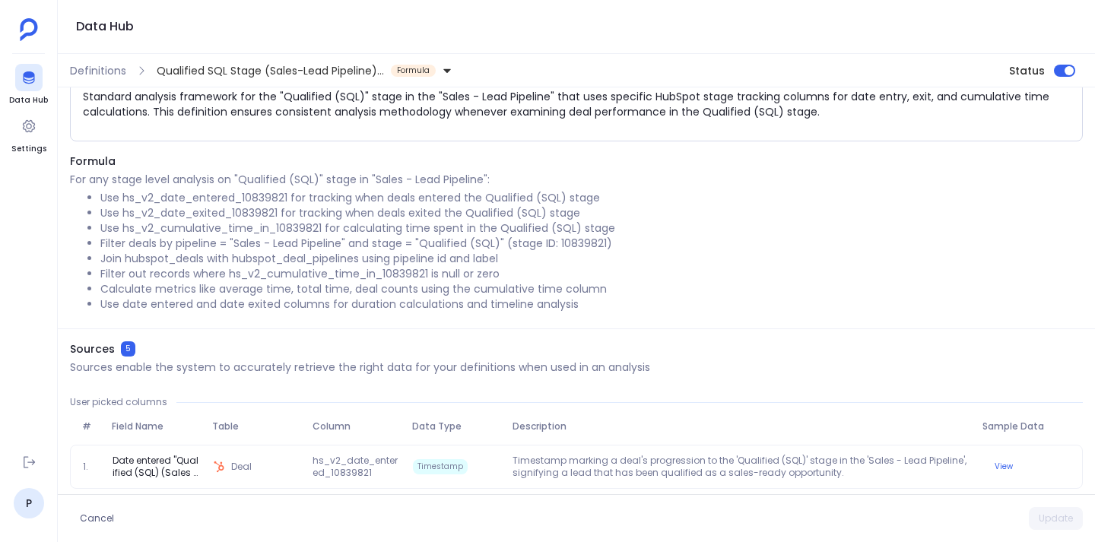
click at [259, 214] on li "Use hs_v2_date_exited_10839821 for tracking when deals exited the Qualified (SQ…" at bounding box center [591, 212] width 982 height 15
click at [246, 230] on li "Use hs_v2_cumulative_time_in_10839821 for calculating time spent in the Qualifi…" at bounding box center [591, 228] width 982 height 15
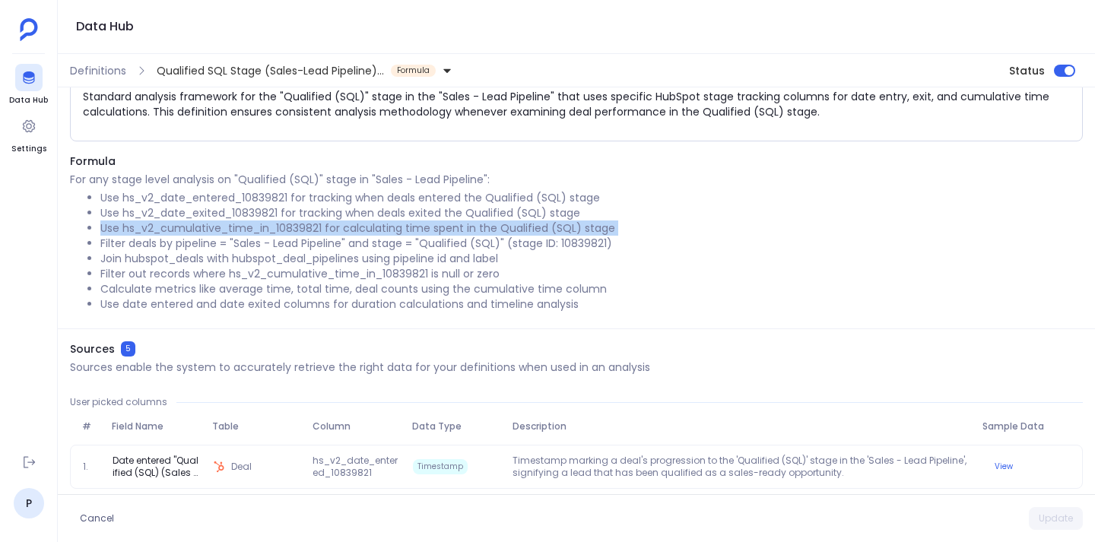
click at [246, 230] on li "Use hs_v2_cumulative_time_in_10839821 for calculating time spent in the Qualifi…" at bounding box center [591, 228] width 982 height 15
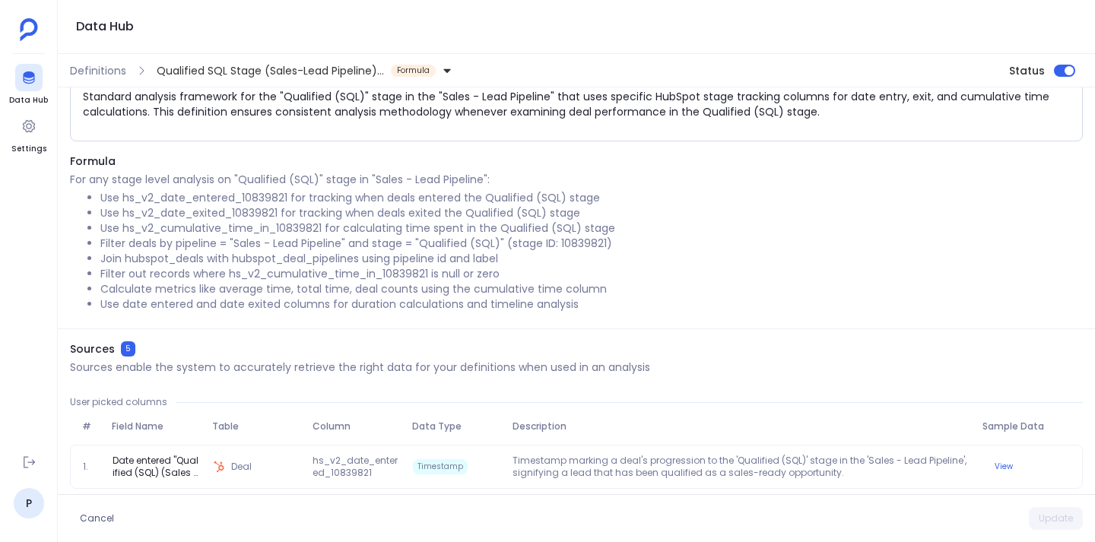
click at [246, 246] on li "Filter deals by pipeline = "Sales - Lead Pipeline" and stage = "Qualified (SQL)…" at bounding box center [591, 243] width 982 height 15
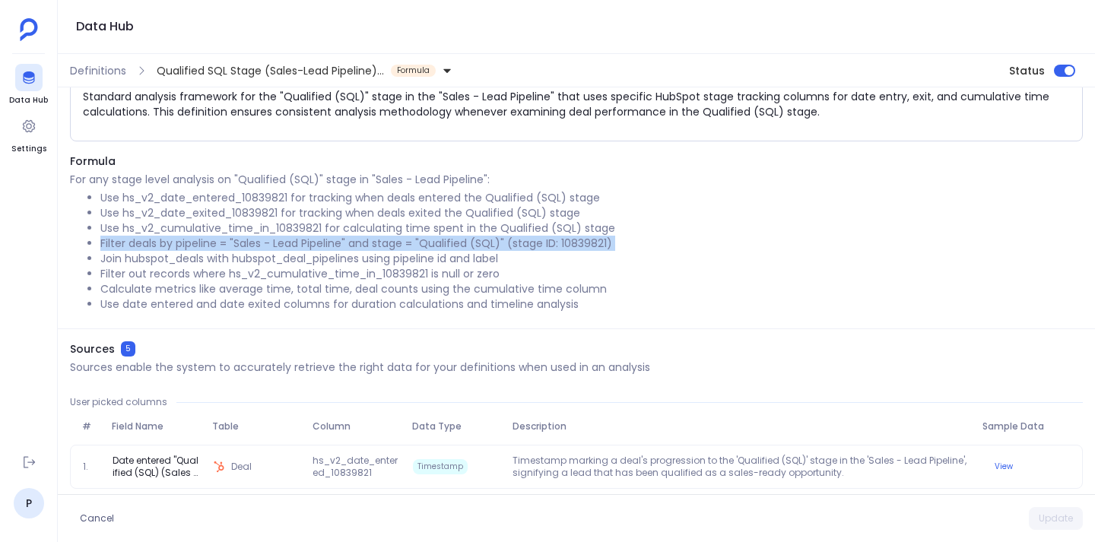
click at [246, 246] on li "Filter deals by pipeline = "Sales - Lead Pipeline" and stage = "Qualified (SQL)…" at bounding box center [591, 243] width 982 height 15
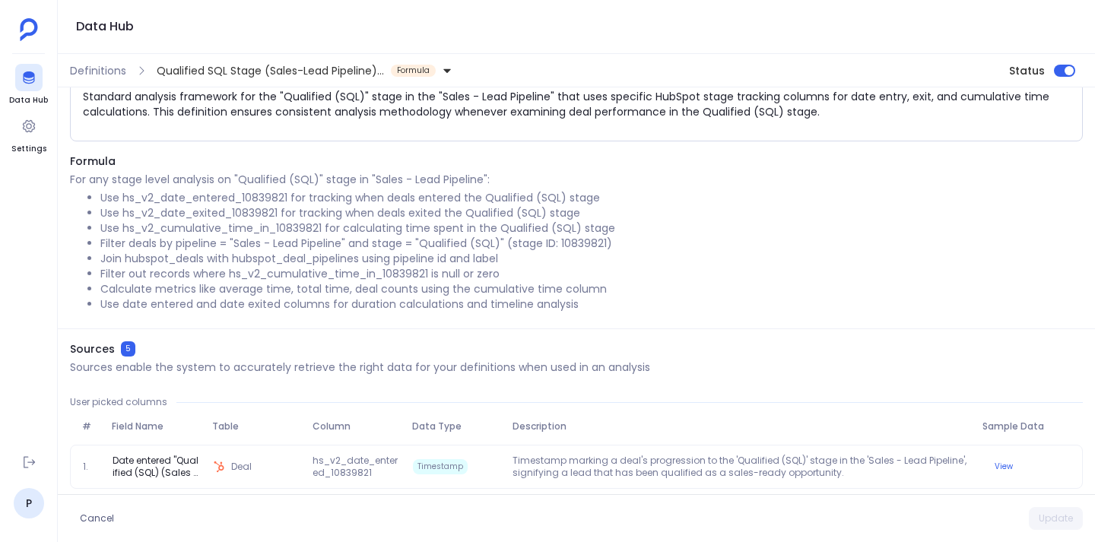
click at [252, 259] on li "Join hubspot_deals with hubspot_deal_pipelines using pipeline id and label" at bounding box center [591, 258] width 982 height 15
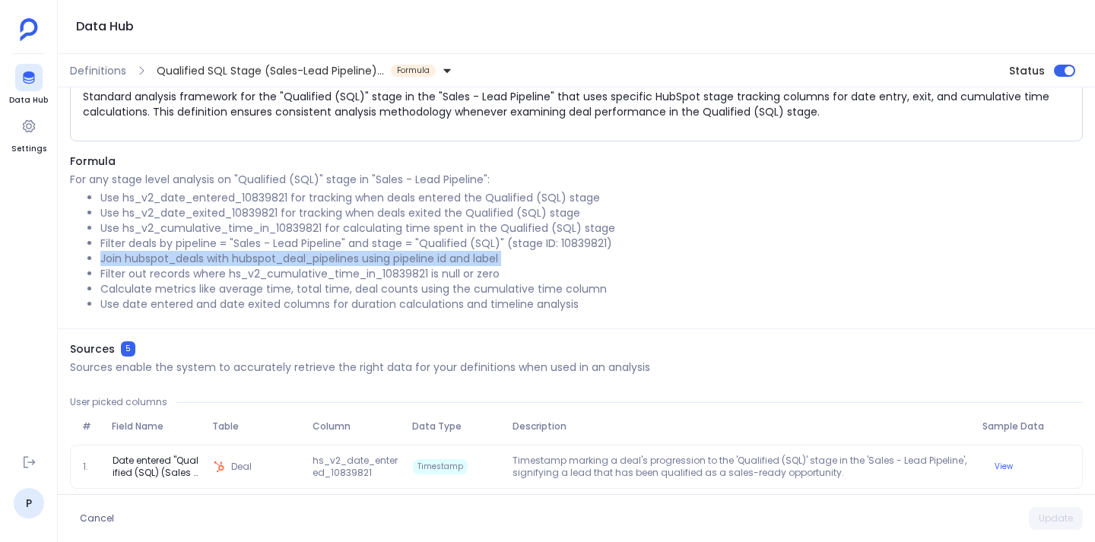
click at [252, 259] on li "Join hubspot_deals with hubspot_deal_pipelines using pipeline id and label" at bounding box center [591, 258] width 982 height 15
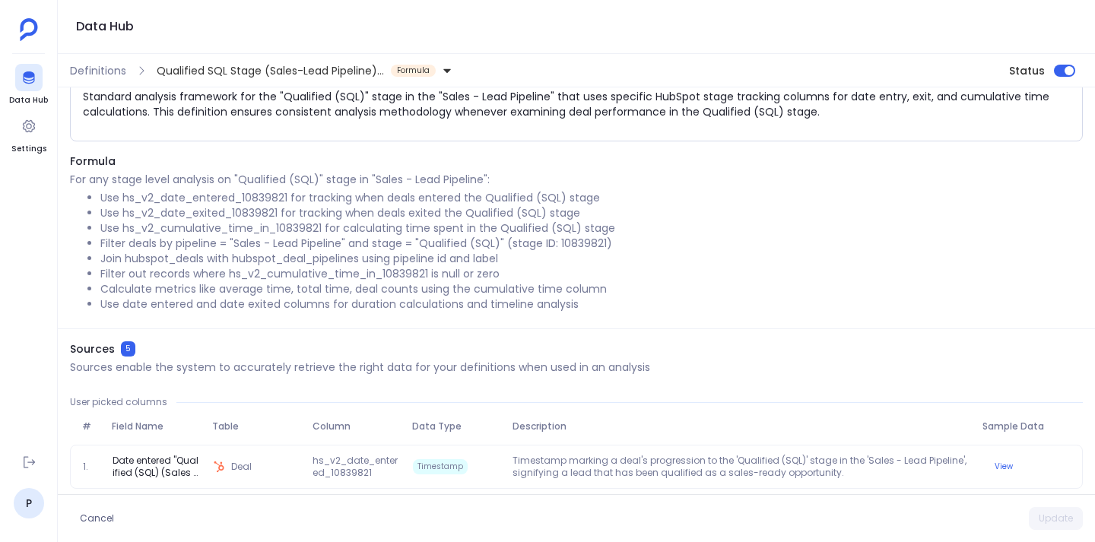
click at [261, 277] on li "Filter out records where hs_v2_cumulative_time_in_10839821 is null or zero" at bounding box center [591, 273] width 982 height 15
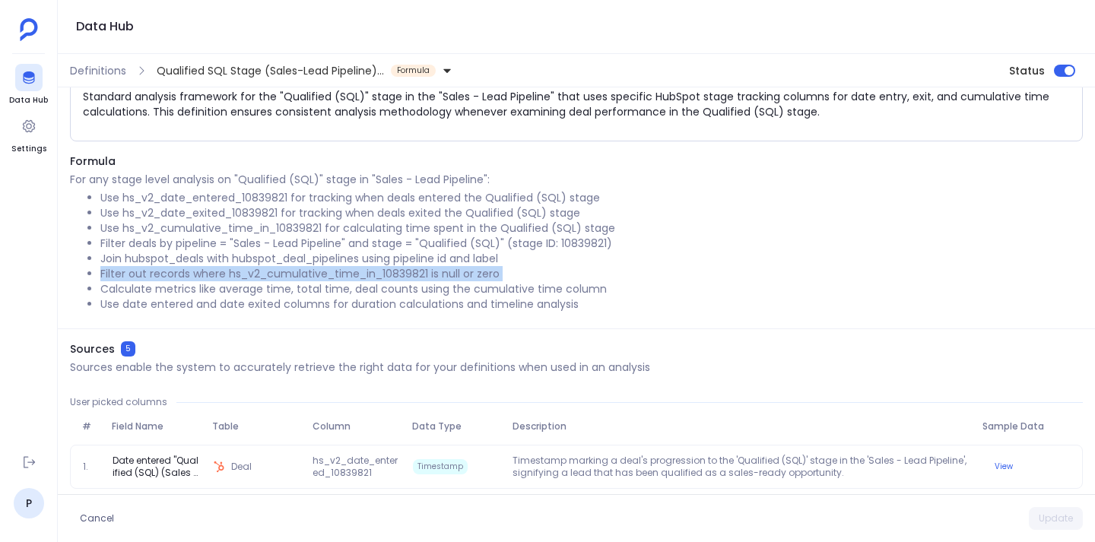
click at [261, 277] on li "Filter out records where hs_v2_cumulative_time_in_10839821 is null or zero" at bounding box center [591, 273] width 982 height 15
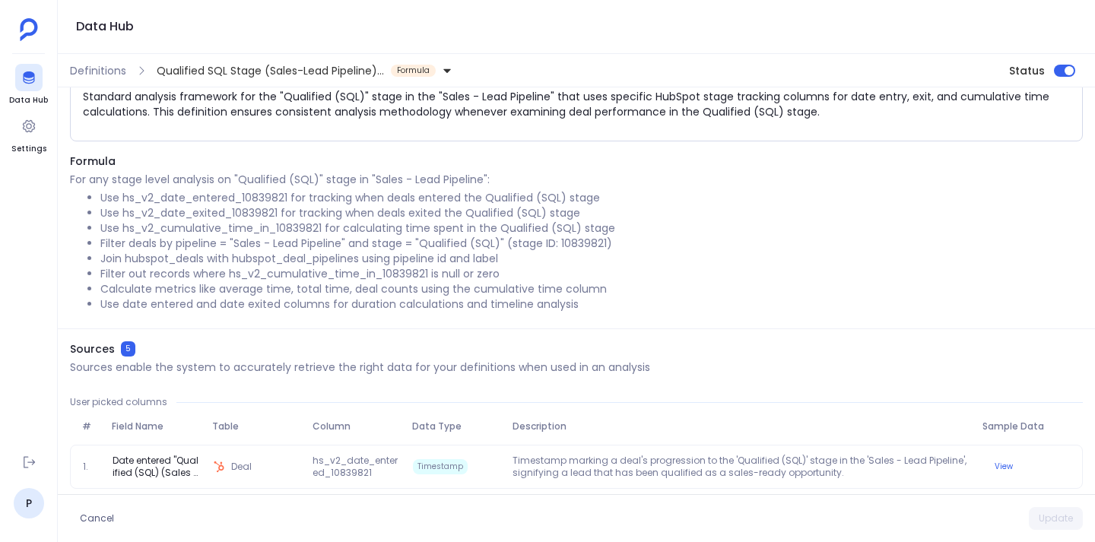
click at [267, 288] on li "Calculate metrics like average time, total time, deal counts using the cumulati…" at bounding box center [591, 288] width 982 height 15
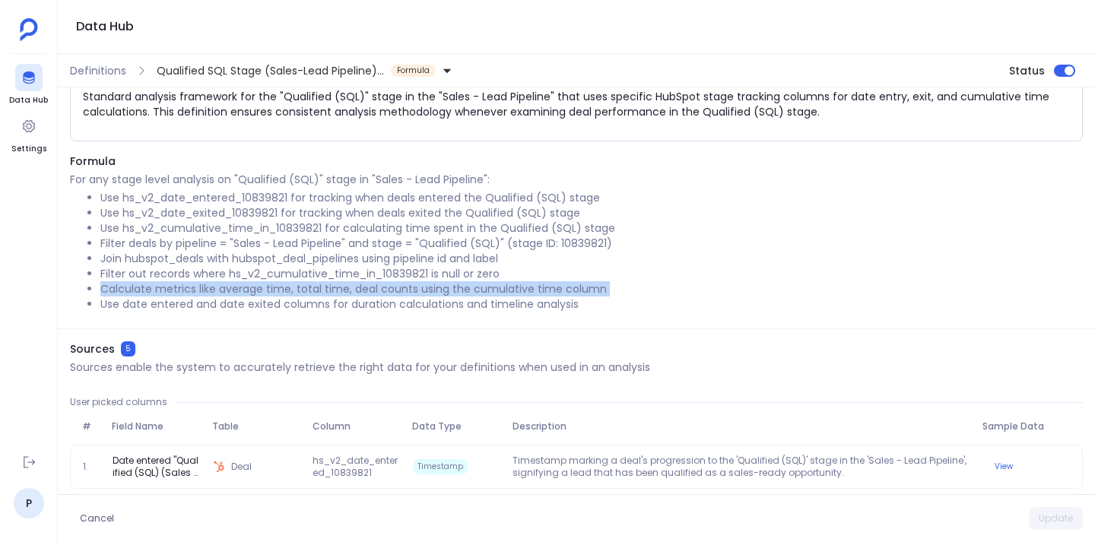
click at [267, 288] on li "Calculate metrics like average time, total time, deal counts using the cumulati…" at bounding box center [591, 288] width 982 height 15
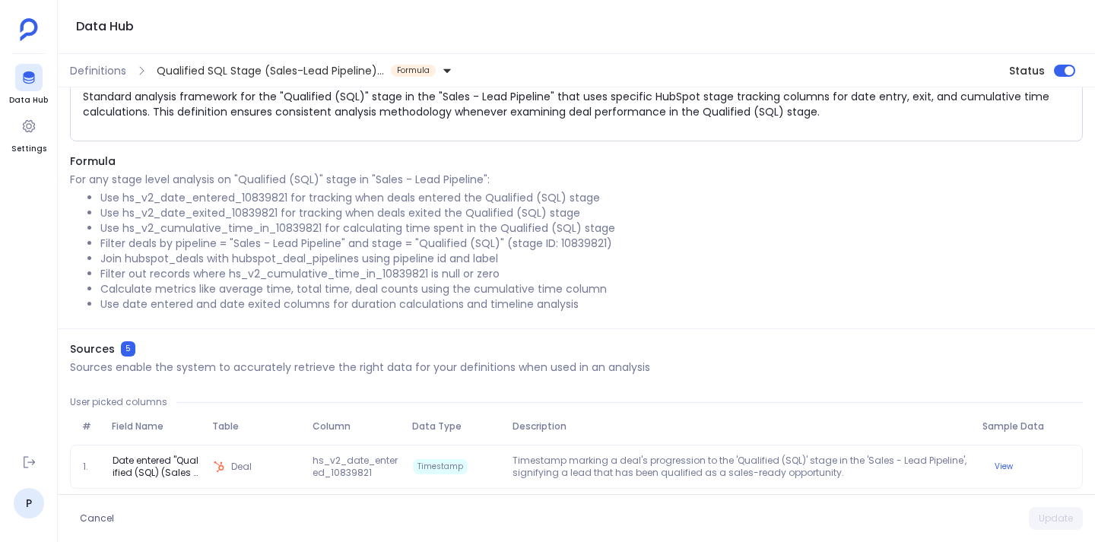
click at [273, 300] on li "Use date entered and date exited columns for duration calculations and timeline…" at bounding box center [591, 304] width 982 height 15
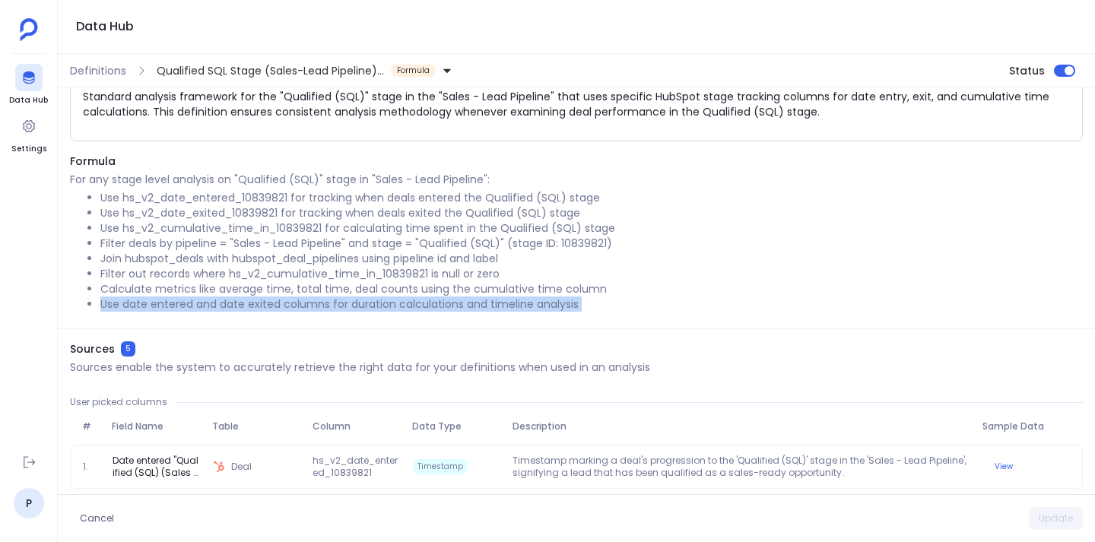
click at [273, 300] on li "Use date entered and date exited columns for duration calculations and timeline…" at bounding box center [591, 304] width 982 height 15
click at [303, 325] on div "Formula For any stage level analysis on "Qualified (SQL)" stage in "Sales - Lea…" at bounding box center [576, 242] width 1037 height 176
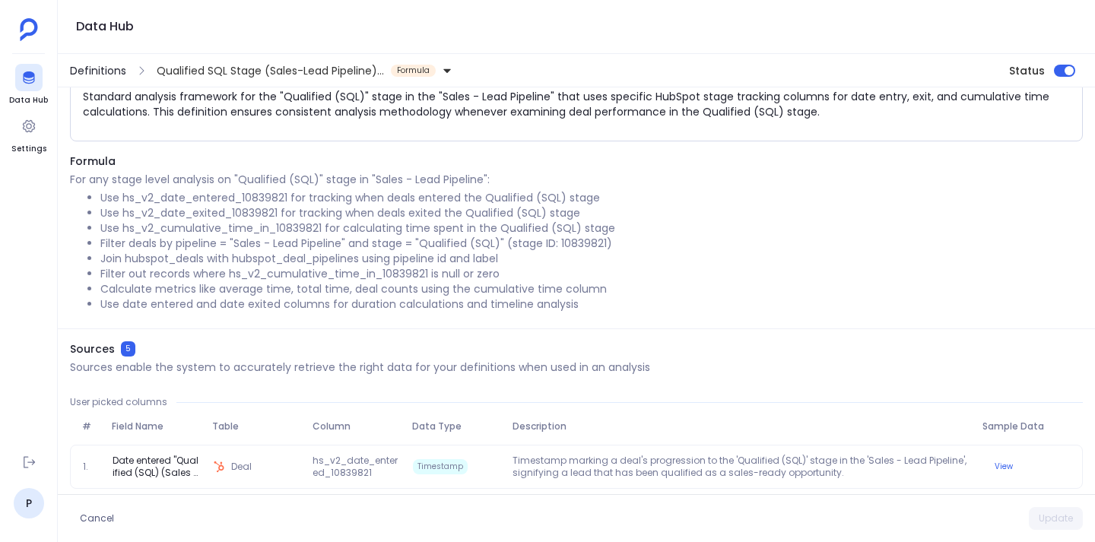
click at [94, 75] on span "Definitions" at bounding box center [98, 70] width 56 height 15
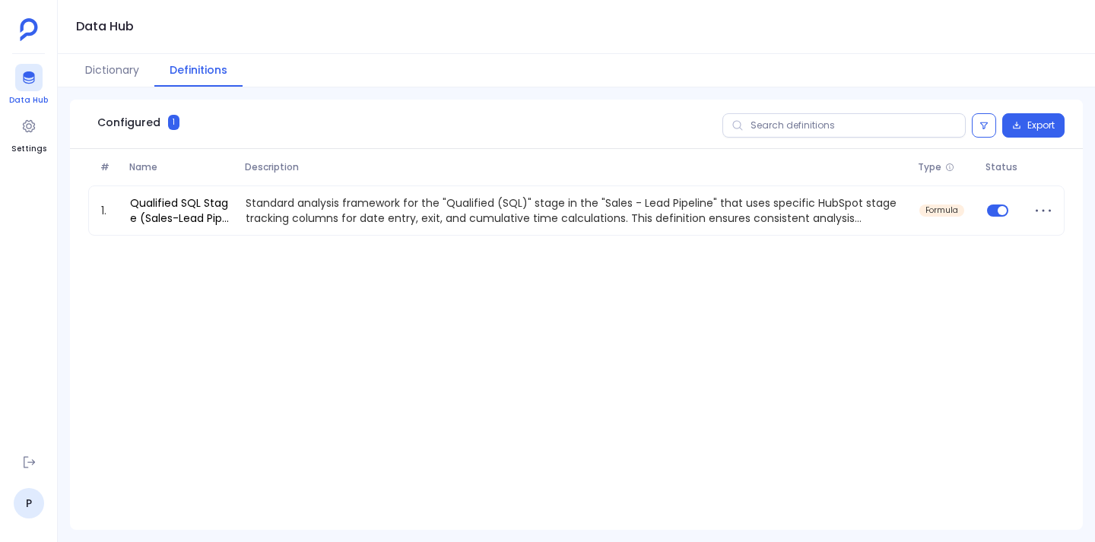
click at [31, 70] on icon at bounding box center [28, 77] width 15 height 15
click at [147, 68] on button "Dictionary" at bounding box center [112, 70] width 84 height 33
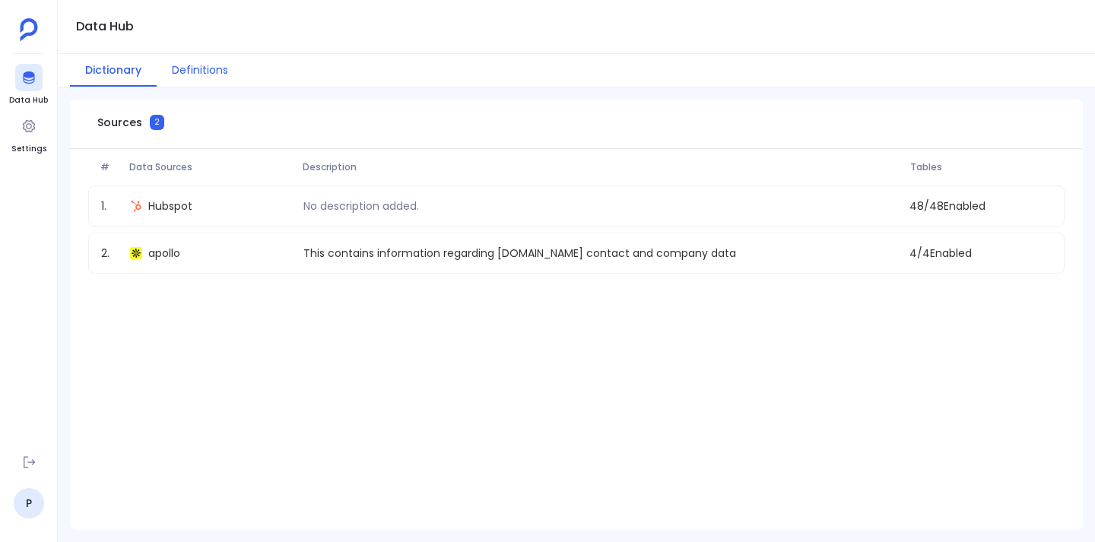
click at [195, 74] on button "Definitions" at bounding box center [200, 70] width 87 height 33
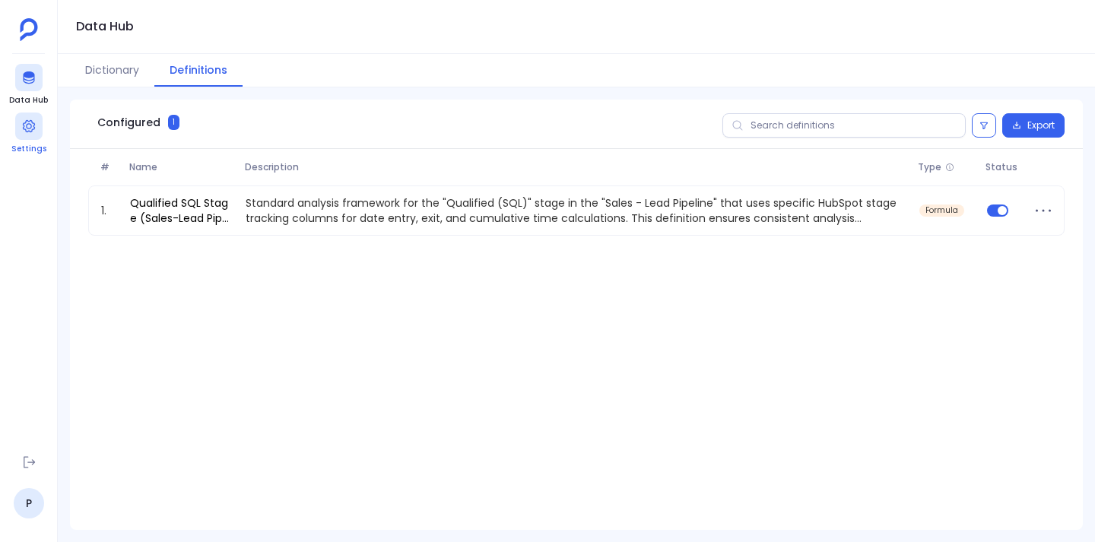
click at [26, 133] on icon at bounding box center [28, 126] width 15 height 15
